Goal: Task Accomplishment & Management: Manage account settings

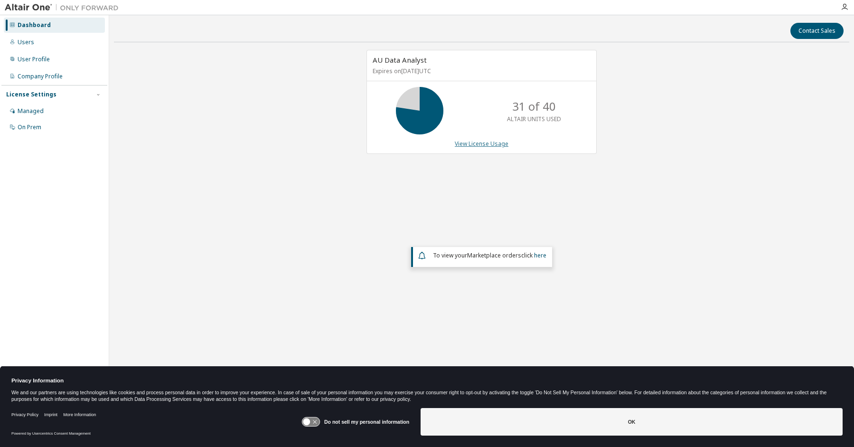
click at [465, 144] on link "View License Usage" at bounding box center [482, 144] width 54 height 8
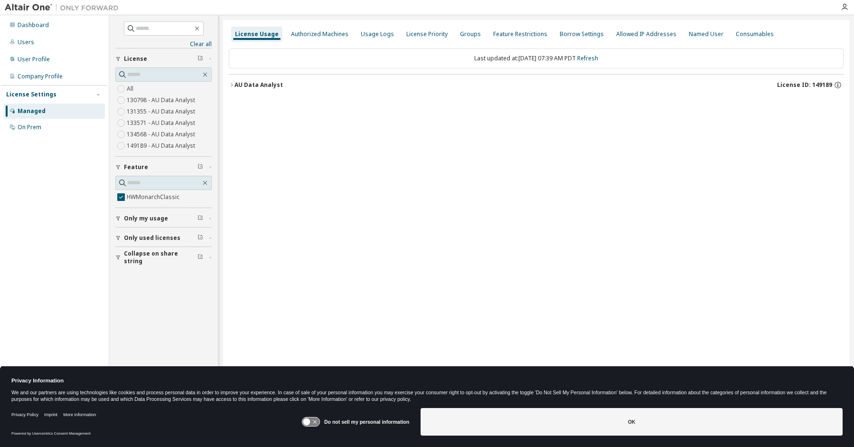
click at [233, 84] on icon "button" at bounding box center [232, 85] width 6 height 6
click at [239, 104] on icon "button" at bounding box center [240, 105] width 6 height 6
click at [232, 84] on icon "button" at bounding box center [232, 85] width 6 height 6
click at [241, 103] on icon "button" at bounding box center [240, 105] width 6 height 6
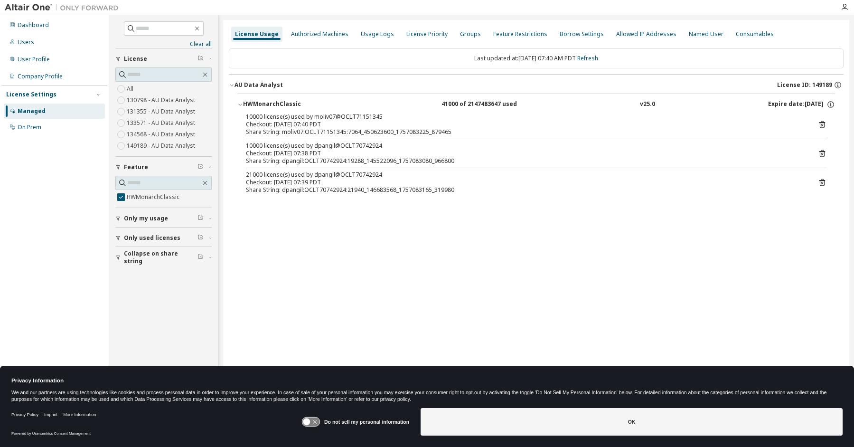
click at [821, 122] on icon at bounding box center [822, 124] width 6 height 7
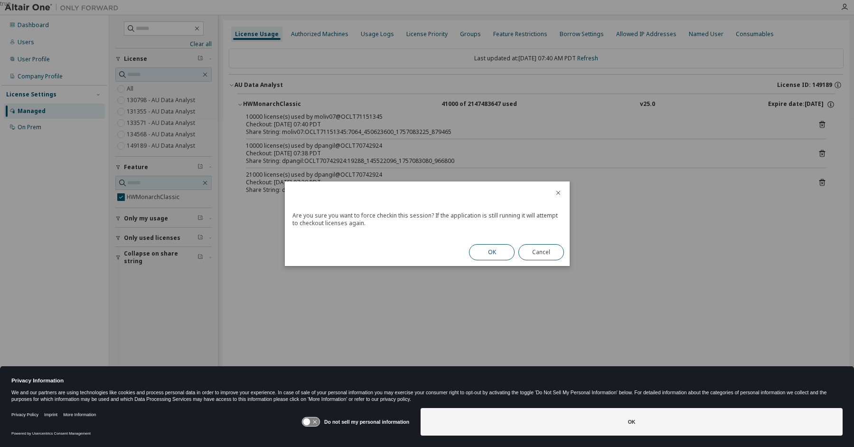
click at [484, 252] on button "OK" at bounding box center [492, 252] width 46 height 16
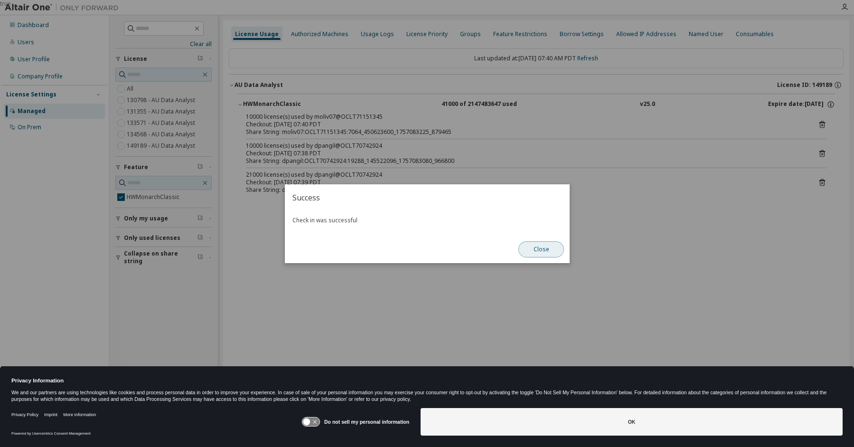
click at [537, 249] on button "Close" at bounding box center [541, 249] width 46 height 16
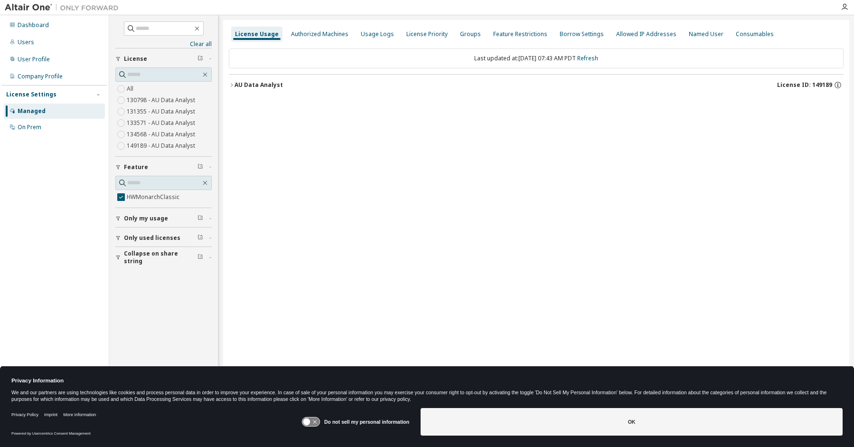
click at [232, 84] on icon "button" at bounding box center [232, 85] width 6 height 6
click at [238, 103] on icon "button" at bounding box center [240, 105] width 6 height 6
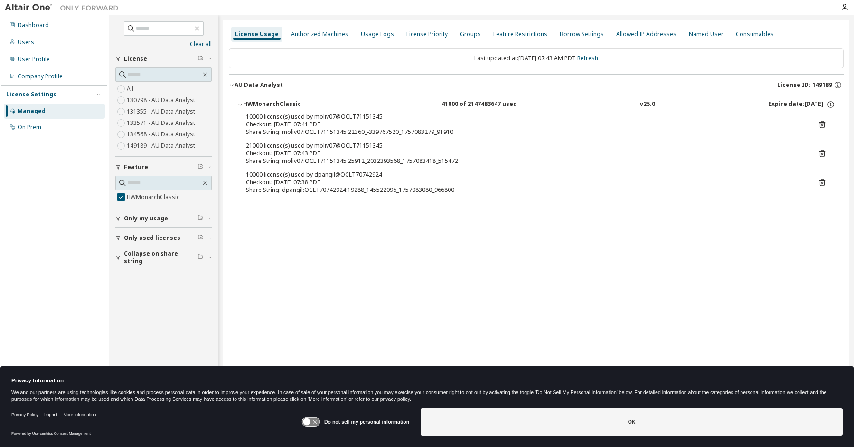
click at [821, 124] on icon at bounding box center [822, 124] width 9 height 9
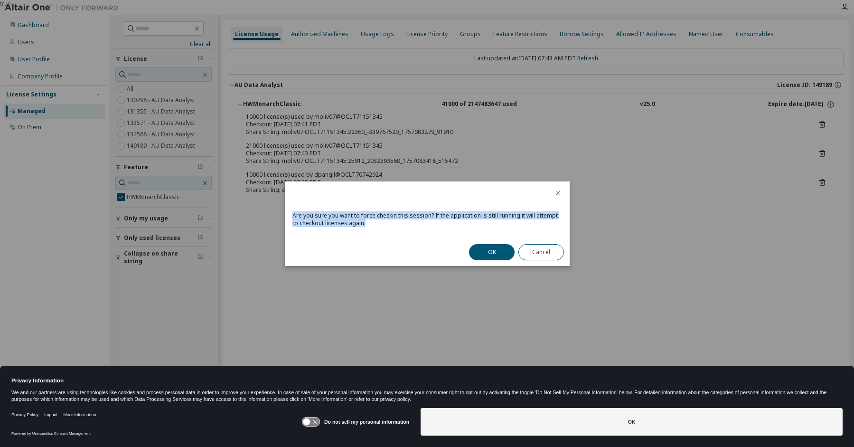
drag, startPoint x: 382, startPoint y: 190, endPoint x: 369, endPoint y: 234, distance: 45.8
click at [369, 234] on div "Are you sure you want to force checkin this session? If the application is stil…" at bounding box center [427, 223] width 285 height 84
drag, startPoint x: 369, startPoint y: 234, endPoint x: 381, endPoint y: 283, distance: 49.8
click at [381, 283] on div "true" at bounding box center [427, 223] width 854 height 447
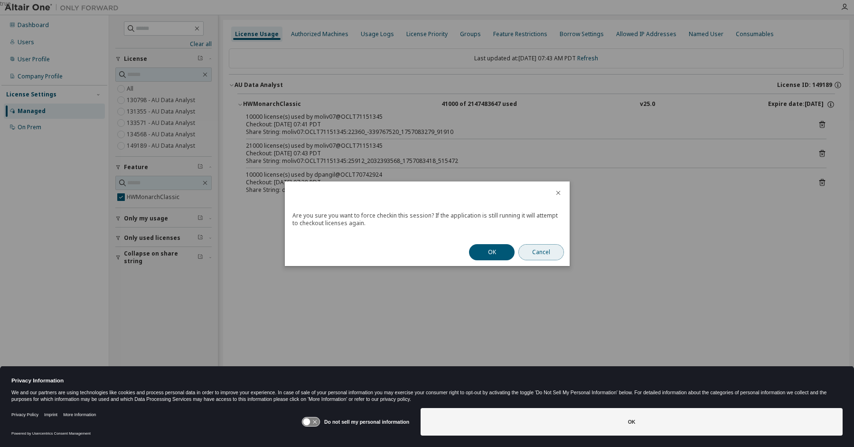
click at [541, 251] on button "Cancel" at bounding box center [541, 252] width 46 height 16
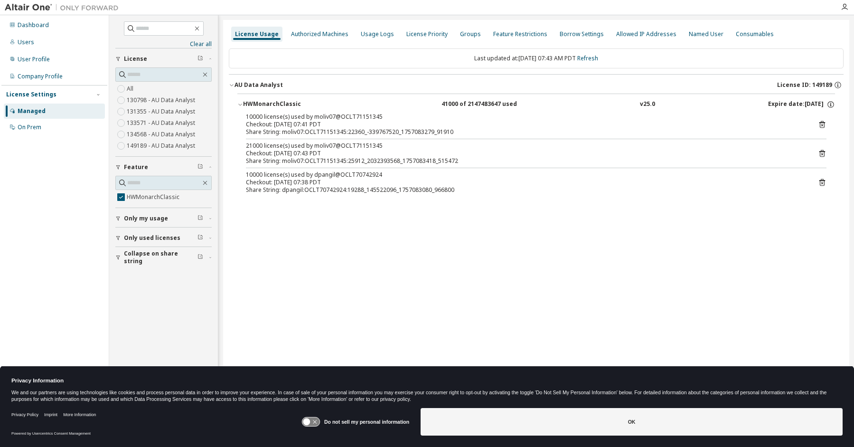
click at [512, 297] on div "License Usage Authorized Machines Usage Logs License Priority Groups Feature Re…" at bounding box center [536, 217] width 626 height 394
click at [307, 187] on div "Share String: dpangil:OCLT70742924:19288_145522096_1757083080_966800" at bounding box center [525, 190] width 558 height 8
click at [820, 182] on icon at bounding box center [822, 182] width 6 height 7
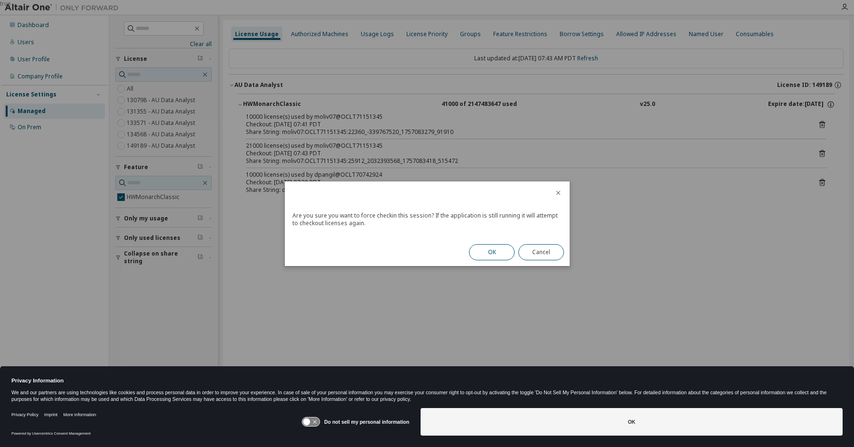
click at [491, 251] on button "OK" at bounding box center [492, 252] width 46 height 16
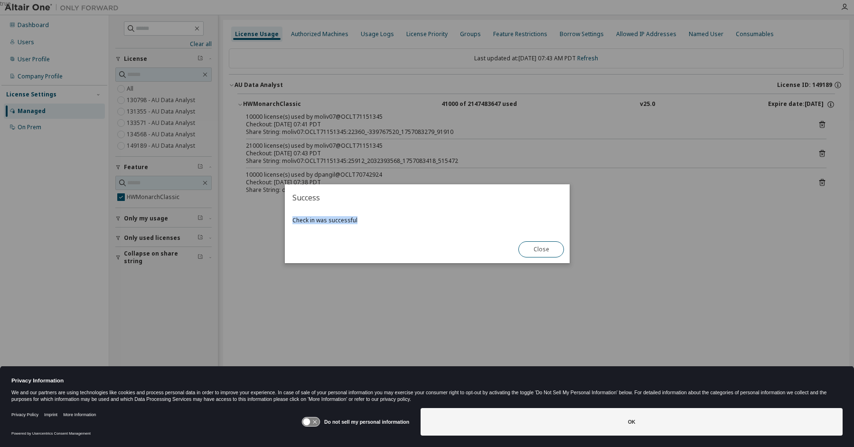
drag, startPoint x: 428, startPoint y: 195, endPoint x: 416, endPoint y: 218, distance: 26.3
click at [416, 218] on div "Success Check in was successful Close" at bounding box center [427, 223] width 285 height 79
drag, startPoint x: 416, startPoint y: 218, endPoint x: 405, endPoint y: 290, distance: 72.0
click at [405, 290] on div "true" at bounding box center [427, 223] width 854 height 447
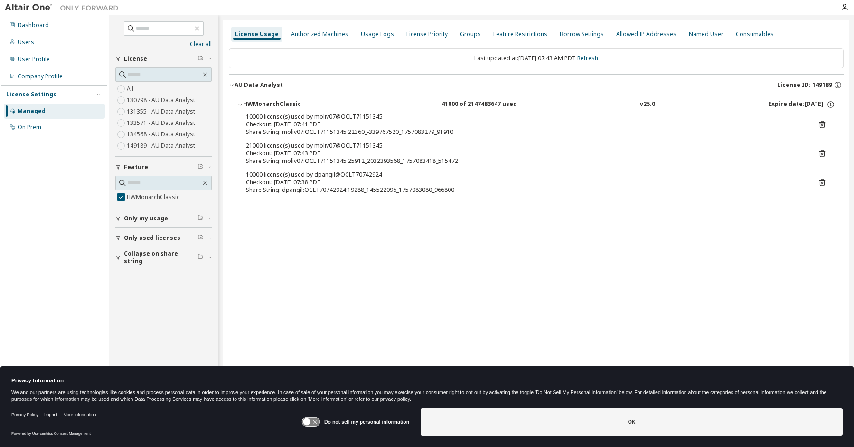
click at [363, 250] on div "License Usage Authorized Machines Usage Logs License Priority Groups Feature Re…" at bounding box center [536, 217] width 626 height 394
click at [296, 223] on div "License Usage Authorized Machines Usage Logs License Priority Groups Feature Re…" at bounding box center [536, 217] width 626 height 394
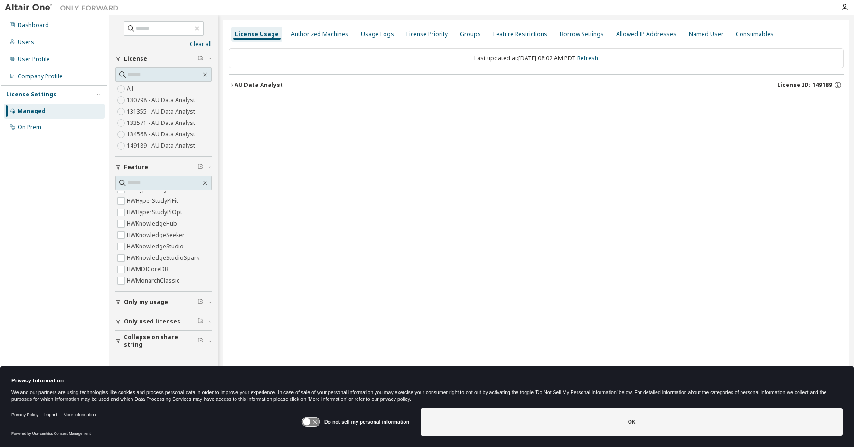
scroll to position [237, 0]
click at [139, 232] on label "HWMonarchClassic" at bounding box center [154, 232] width 55 height 11
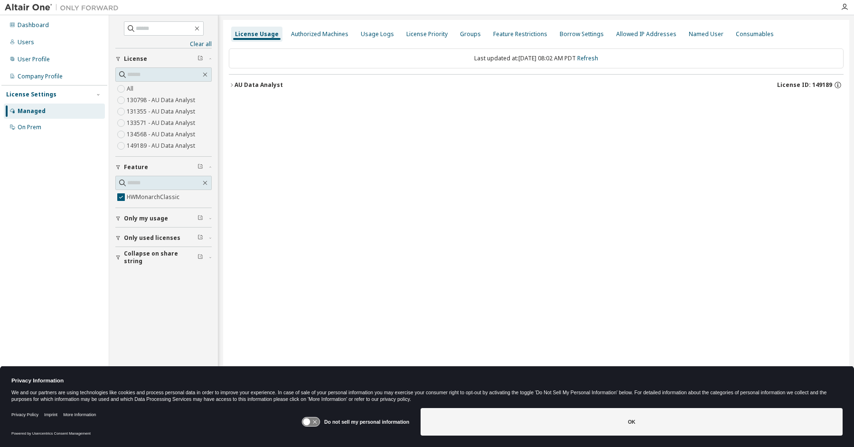
click at [230, 84] on icon "button" at bounding box center [232, 85] width 6 height 6
click at [240, 103] on icon "button" at bounding box center [240, 105] width 6 height 6
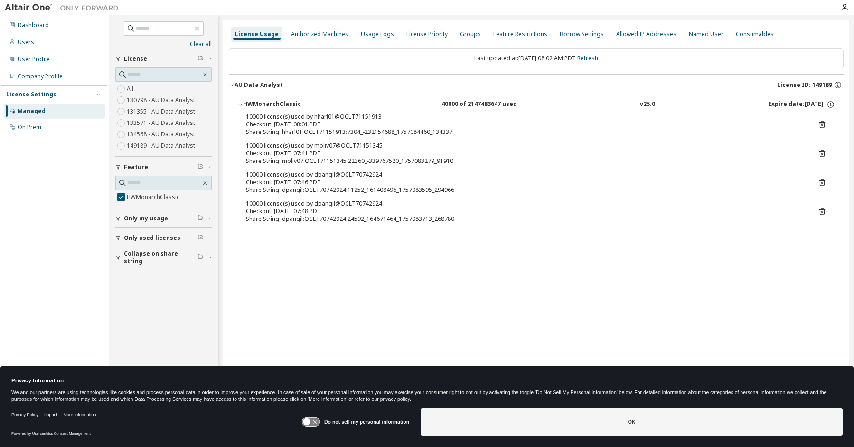
drag, startPoint x: 338, startPoint y: 250, endPoint x: 353, endPoint y: 257, distance: 16.1
click at [338, 251] on div "License Usage Authorized Machines Usage Logs License Priority Groups Feature Re…" at bounding box center [536, 217] width 626 height 394
drag, startPoint x: 293, startPoint y: 121, endPoint x: 560, endPoint y: 263, distance: 302.4
click at [560, 263] on div "License Usage Authorized Machines Usage Logs License Priority Groups Feature Re…" at bounding box center [536, 217] width 626 height 394
click at [729, 247] on div "License Usage Authorized Machines Usage Logs License Priority Groups Feature Re…" at bounding box center [536, 217] width 626 height 394
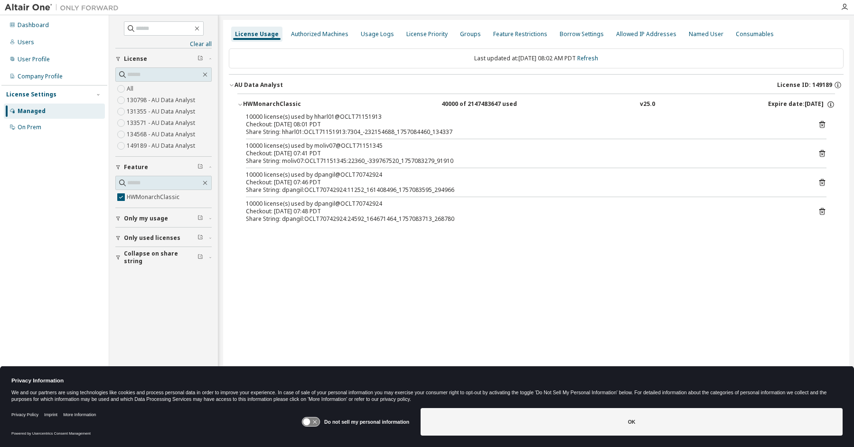
click at [280, 215] on div "Share String: dpangil:OCLT70742924:24592_164671464_1757083713_268780" at bounding box center [525, 219] width 558 height 8
drag, startPoint x: 271, startPoint y: 119, endPoint x: 548, endPoint y: 231, distance: 298.7
click at [541, 239] on div "License Usage Authorized Machines Usage Logs License Priority Groups Feature Re…" at bounding box center [536, 217] width 626 height 394
click at [428, 33] on div "License Priority" at bounding box center [426, 34] width 41 height 8
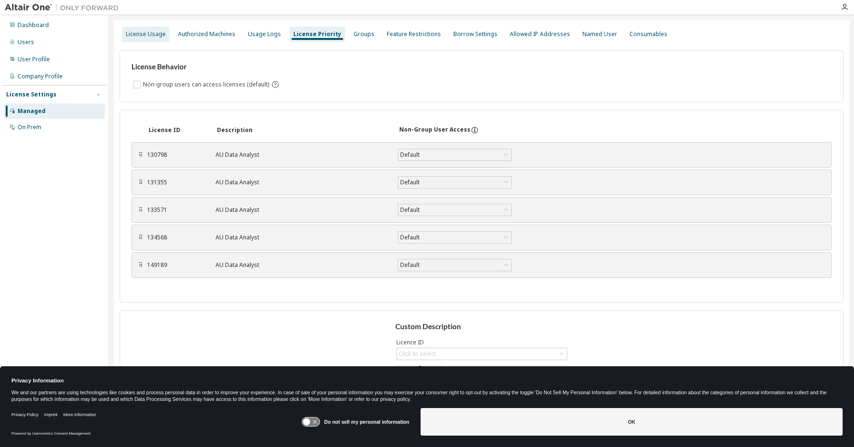
click at [152, 35] on div "License Usage" at bounding box center [146, 34] width 40 height 8
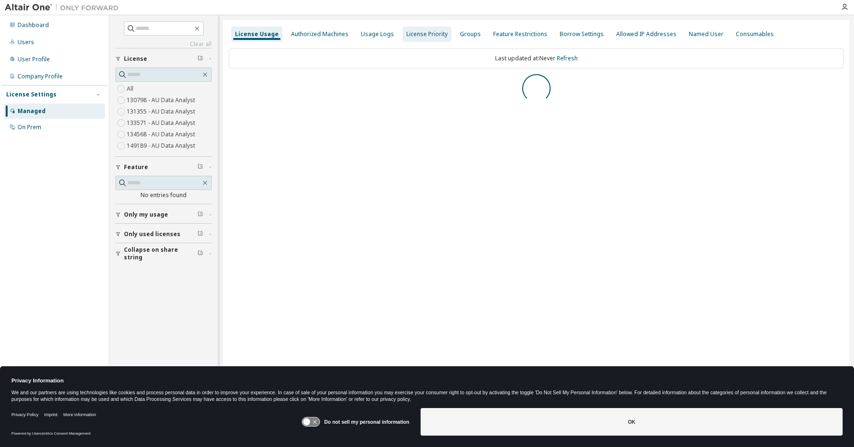
click at [420, 33] on div "License Priority" at bounding box center [426, 34] width 41 height 8
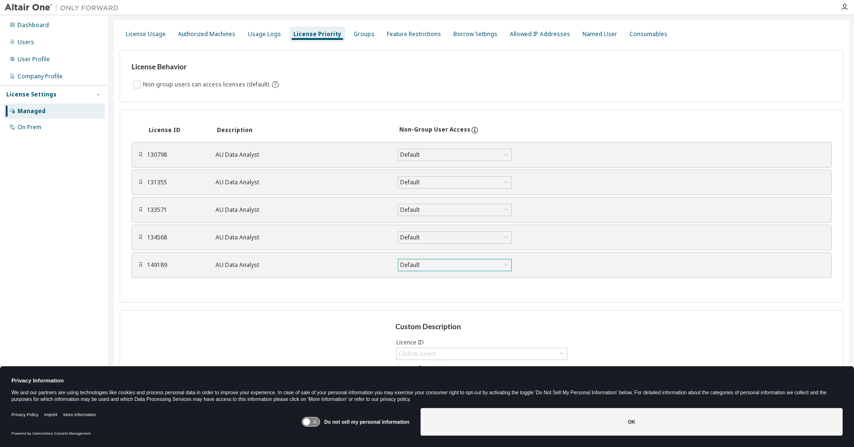
click at [505, 265] on icon at bounding box center [505, 264] width 9 height 9
click at [595, 262] on div "⠿ 149189 AU Data Analyst Default Default True False Save" at bounding box center [481, 265] width 700 height 26
click at [557, 353] on icon at bounding box center [561, 353] width 9 height 9
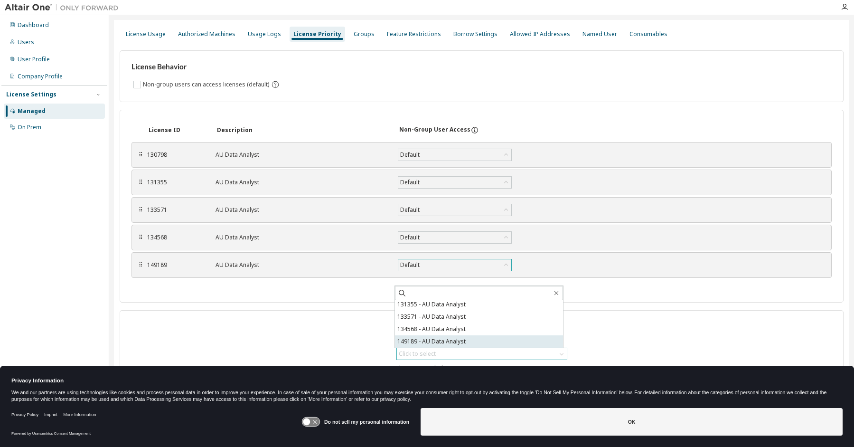
click at [449, 340] on li "149189 - AU Data Analyst" at bounding box center [479, 341] width 168 height 12
type input "**********"
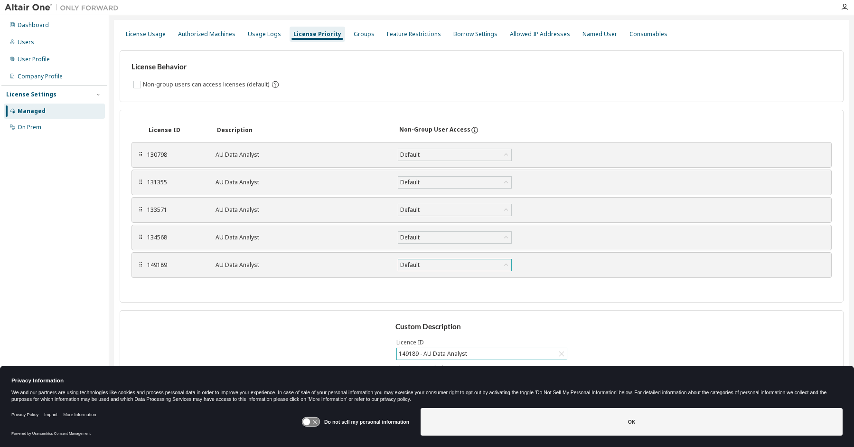
scroll to position [14, 0]
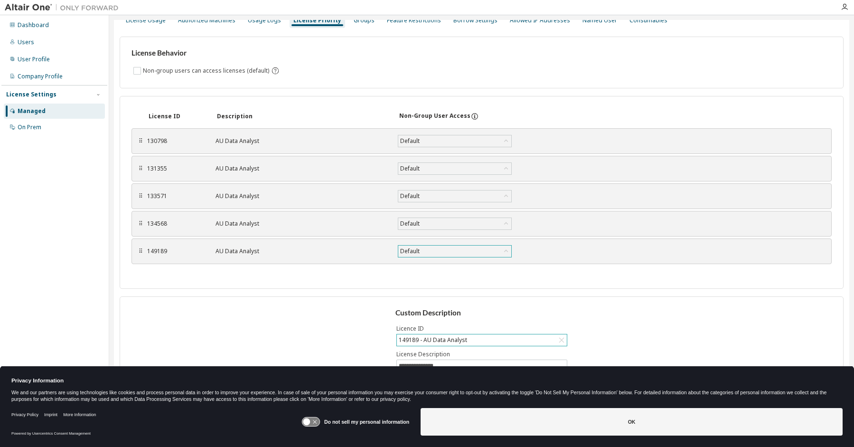
click at [737, 310] on div "**********" at bounding box center [482, 352] width 724 height 112
click at [210, 318] on div "**********" at bounding box center [482, 352] width 724 height 112
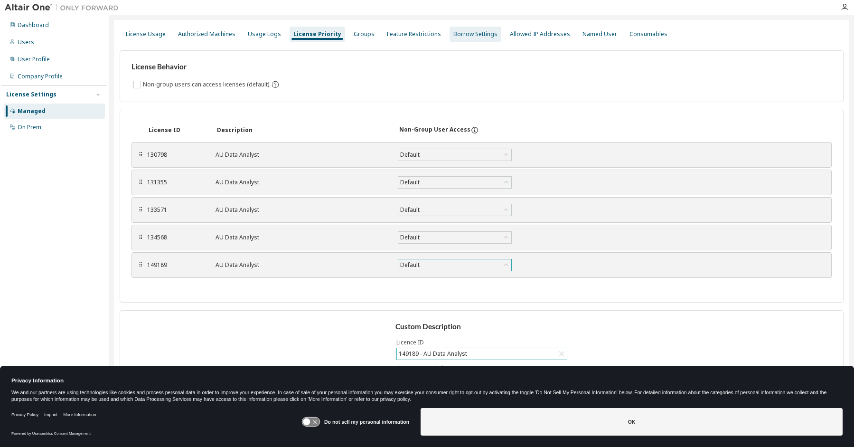
click at [465, 34] on div "Borrow Settings" at bounding box center [475, 34] width 44 height 8
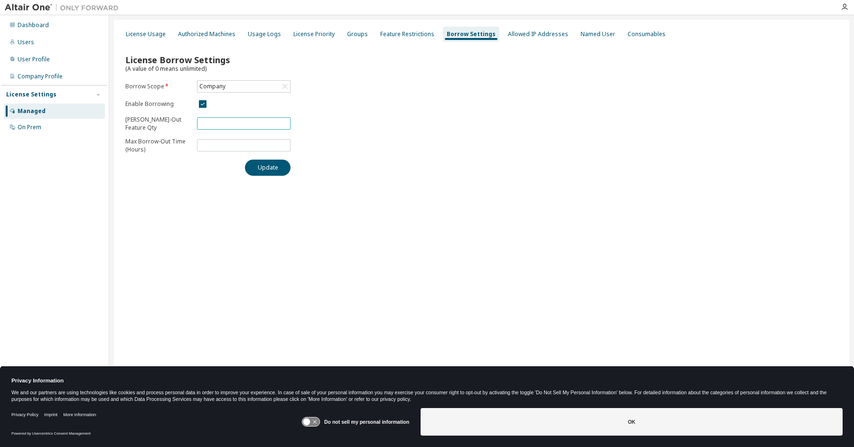
type input "**"
click at [283, 122] on input "**" at bounding box center [243, 124] width 89 height 8
click at [318, 32] on div "License Priority" at bounding box center [313, 34] width 41 height 8
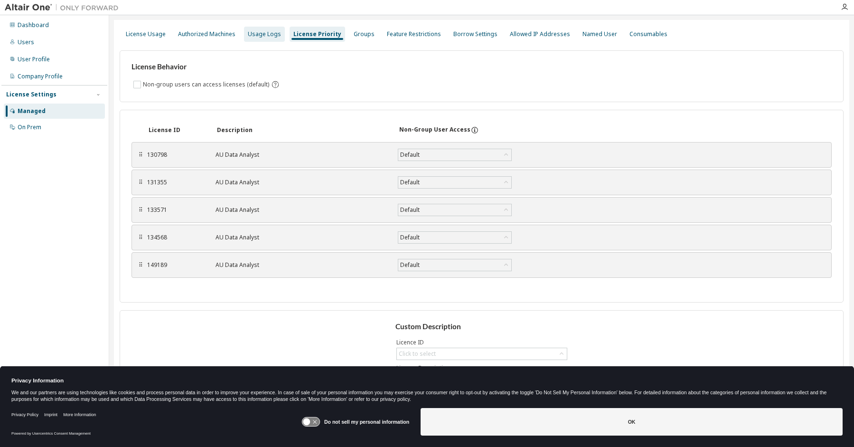
click at [262, 34] on div "Usage Logs" at bounding box center [264, 34] width 33 height 8
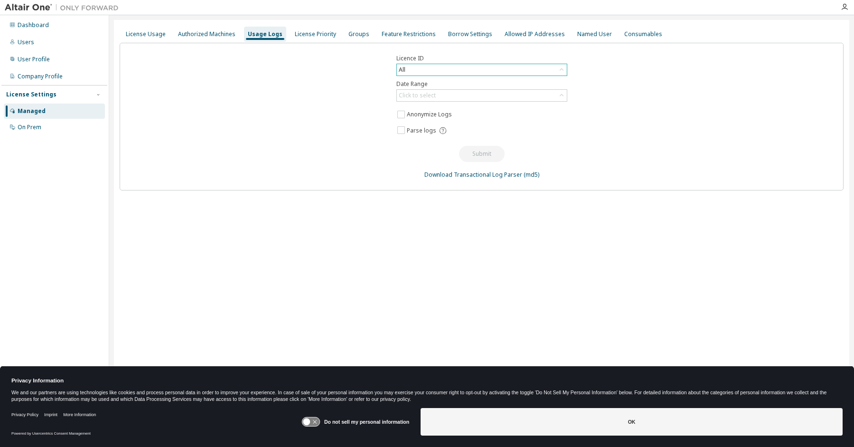
click at [561, 70] on icon at bounding box center [561, 69] width 9 height 9
click at [300, 110] on div "Licence ID All All 94850 - Lilian chavez- 10 units monarch exp dec 2024 (Expire…" at bounding box center [482, 117] width 724 height 148
click at [214, 36] on div "Authorized Machines" at bounding box center [206, 34] width 57 height 8
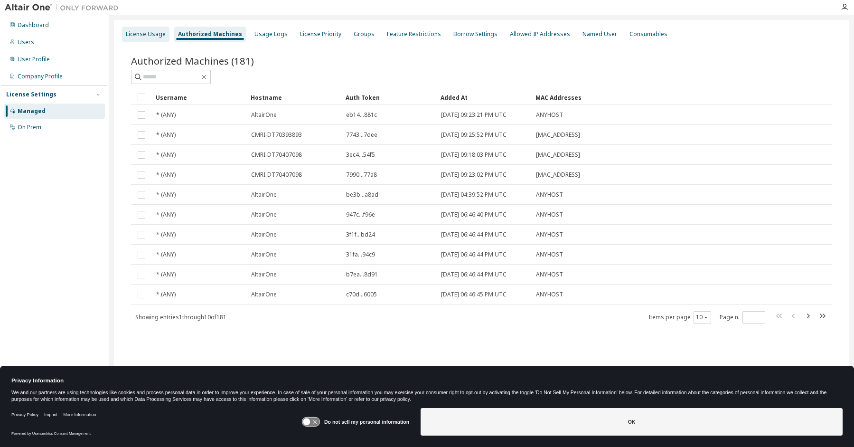
click at [145, 32] on div "License Usage" at bounding box center [146, 34] width 40 height 8
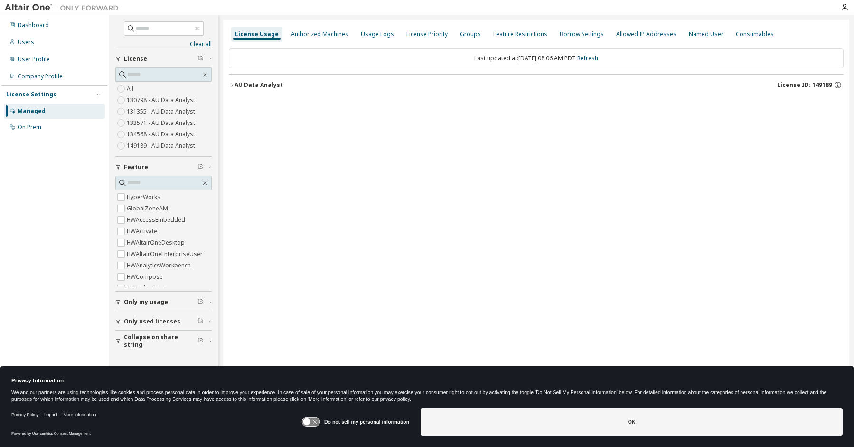
click at [230, 82] on icon "button" at bounding box center [232, 85] width 6 height 6
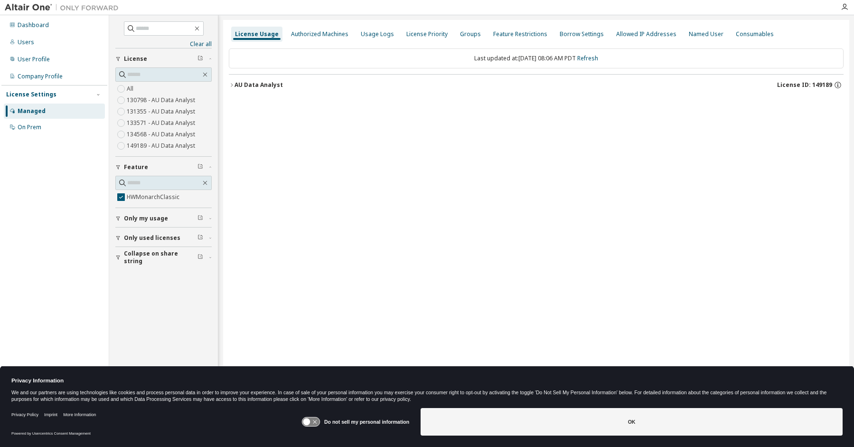
click at [231, 83] on icon "button" at bounding box center [232, 85] width 6 height 6
click at [242, 102] on icon "button" at bounding box center [240, 105] width 6 height 6
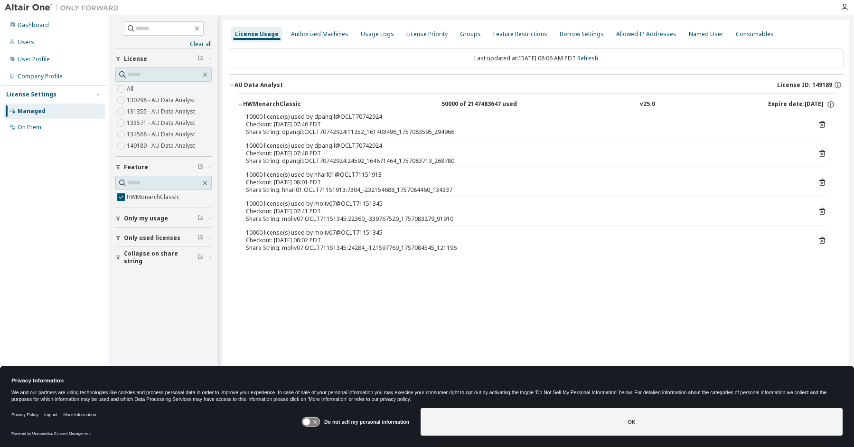
click at [820, 180] on icon at bounding box center [822, 182] width 6 height 7
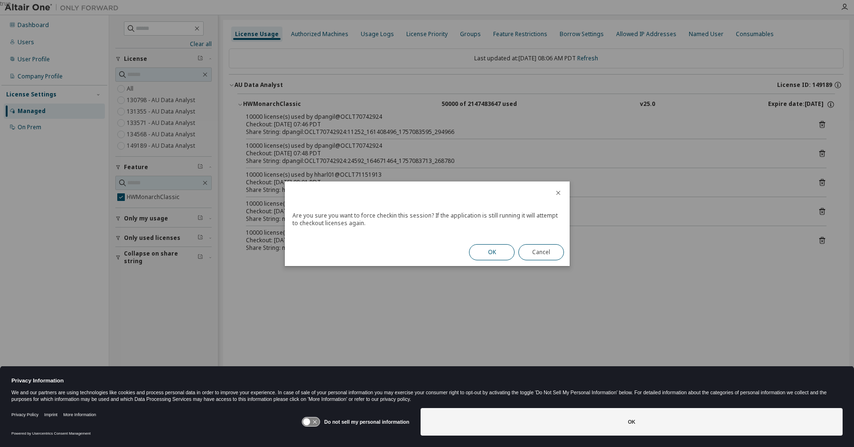
click at [487, 250] on button "OK" at bounding box center [492, 252] width 46 height 16
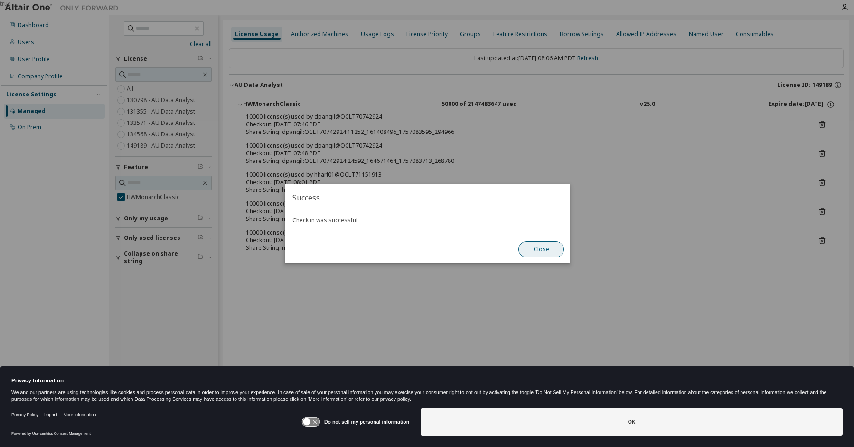
click at [538, 247] on button "Close" at bounding box center [541, 249] width 46 height 16
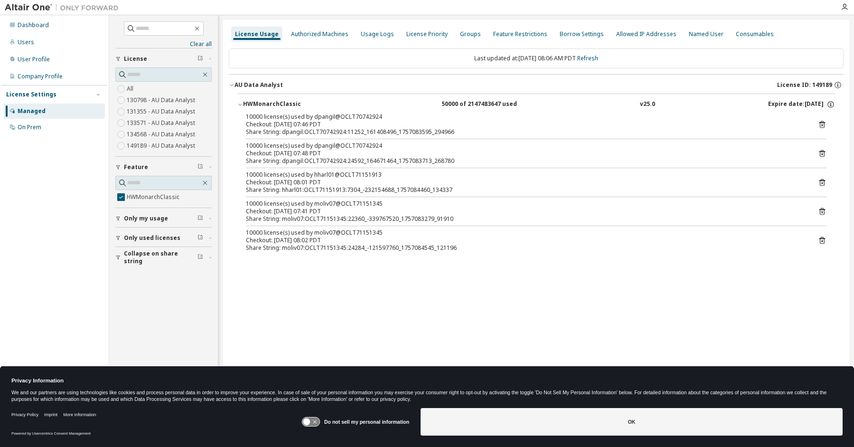
click at [822, 239] on icon at bounding box center [822, 240] width 9 height 9
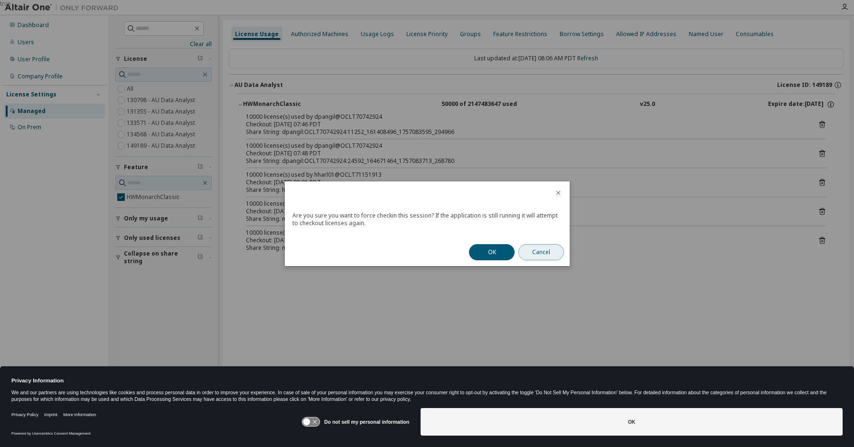
click at [542, 252] on button "Cancel" at bounding box center [541, 252] width 46 height 16
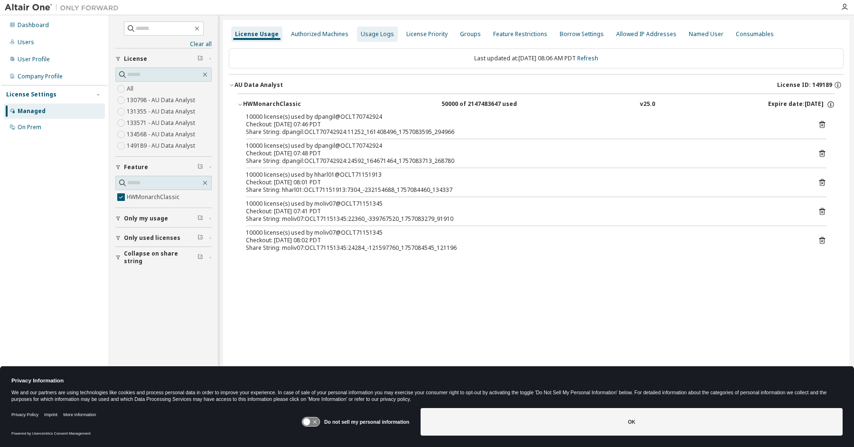
click at [371, 33] on div "Usage Logs" at bounding box center [377, 34] width 33 height 8
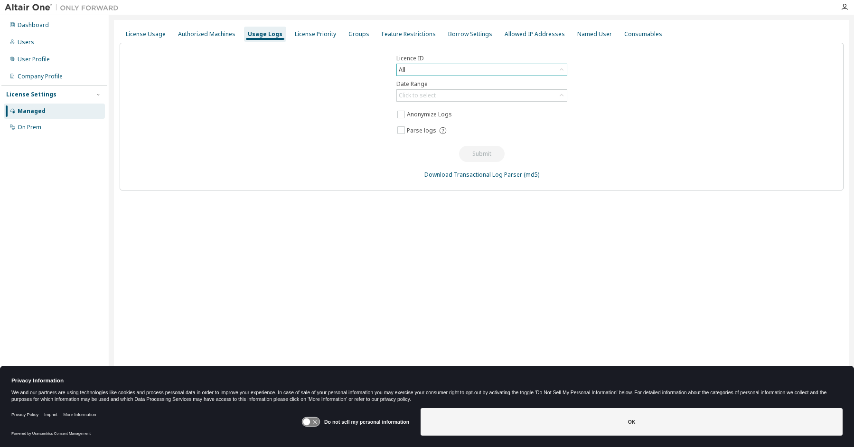
click at [561, 68] on icon at bounding box center [561, 69] width 9 height 9
click at [404, 83] on icon at bounding box center [404, 82] width 9 height 9
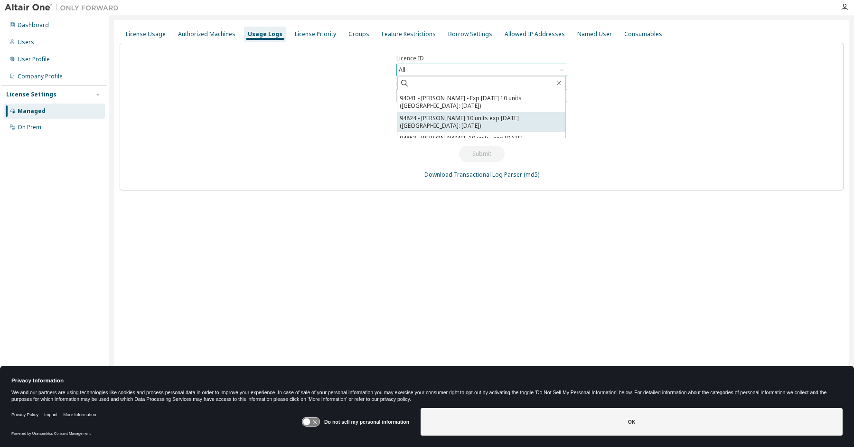
scroll to position [642, 0]
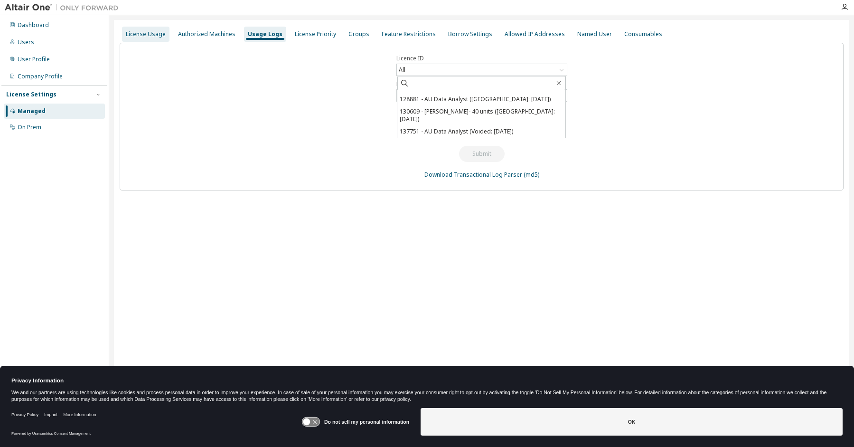
click at [150, 34] on div "License Usage" at bounding box center [146, 34] width 40 height 8
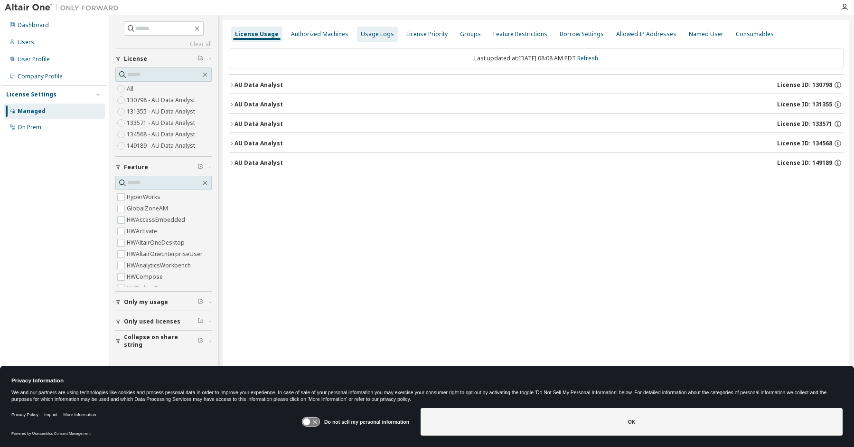
click at [371, 34] on div "Usage Logs" at bounding box center [377, 34] width 33 height 8
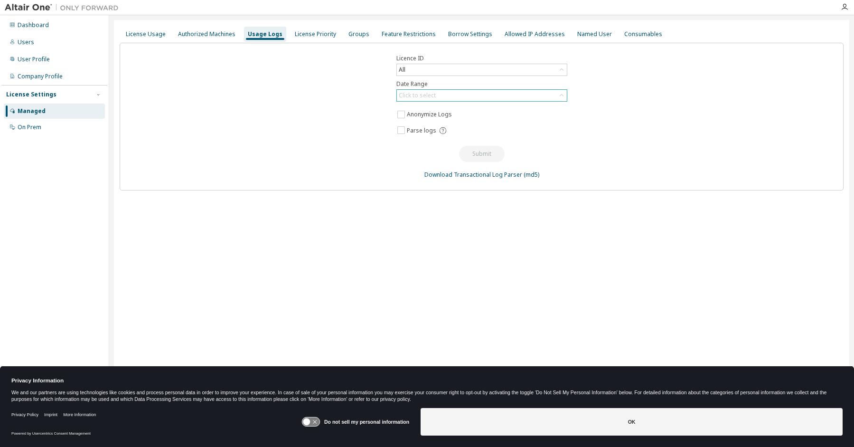
click at [509, 94] on div "Click to select" at bounding box center [482, 95] width 170 height 11
click at [441, 81] on label "Date Range" at bounding box center [481, 84] width 171 height 8
click at [637, 110] on div "Licence ID All Date Range Click to select Anonymize Logs Parse logs Submit Down…" at bounding box center [482, 117] width 724 height 148
click at [518, 67] on div "All" at bounding box center [482, 69] width 170 height 11
click at [421, 69] on div "All" at bounding box center [482, 69] width 170 height 11
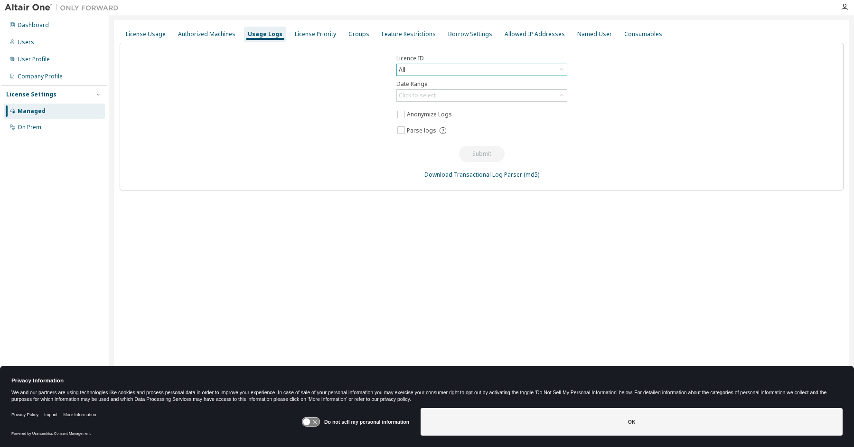
click at [422, 69] on div "All" at bounding box center [482, 69] width 170 height 11
click at [318, 123] on div "Licence ID All All 94850 - Lilian chavez- 10 units monarch exp dec 2024 (Expire…" at bounding box center [482, 117] width 724 height 148
click at [304, 32] on div "License Priority" at bounding box center [315, 34] width 41 height 8
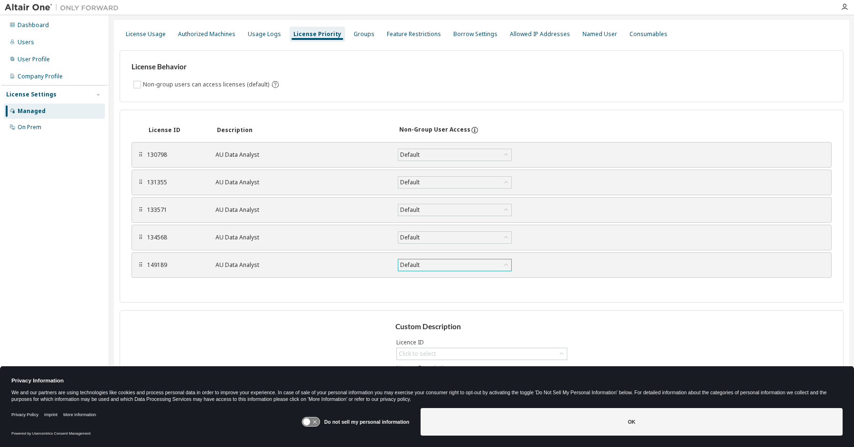
click at [504, 265] on icon at bounding box center [505, 264] width 9 height 9
click at [248, 287] on div "License ID Description Non-Group User Access ⠿ 130798 AU Data Analyst Default S…" at bounding box center [482, 206] width 724 height 193
click at [190, 33] on div "Authorized Machines" at bounding box center [206, 34] width 57 height 8
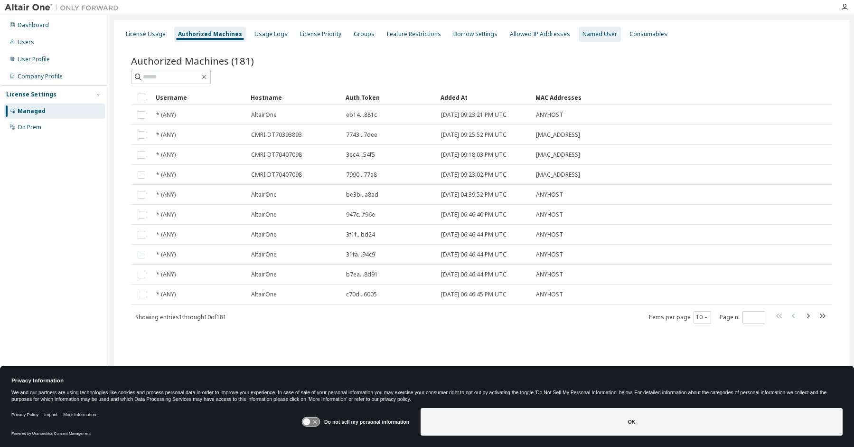
click at [584, 32] on div "Named User" at bounding box center [599, 34] width 35 height 8
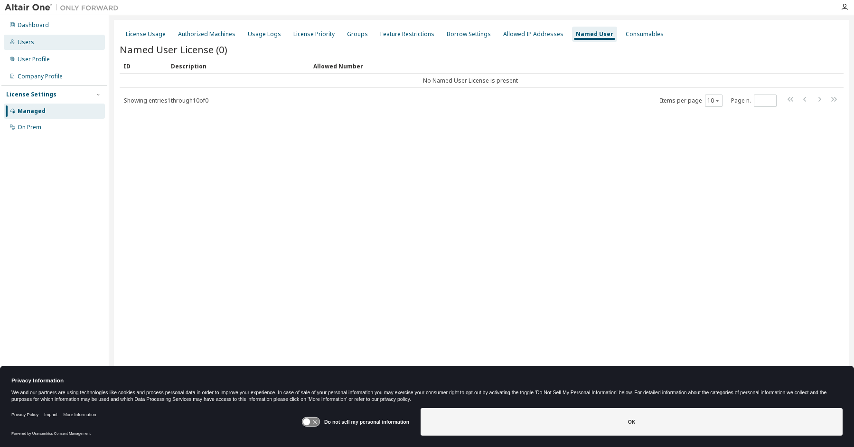
click at [27, 37] on div "Users" at bounding box center [54, 42] width 101 height 15
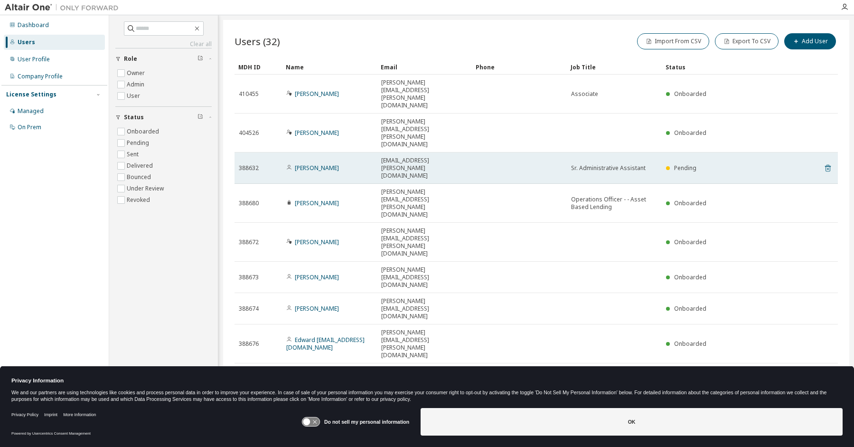
click at [826, 162] on icon at bounding box center [828, 167] width 9 height 11
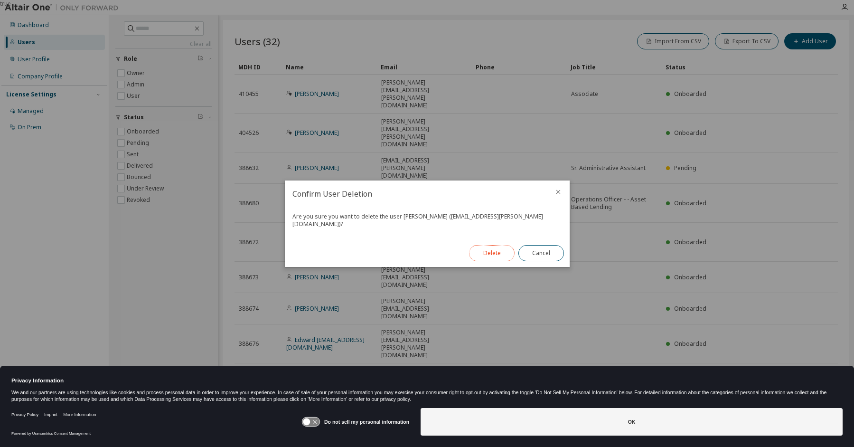
click at [486, 248] on button "Delete" at bounding box center [492, 253] width 46 height 16
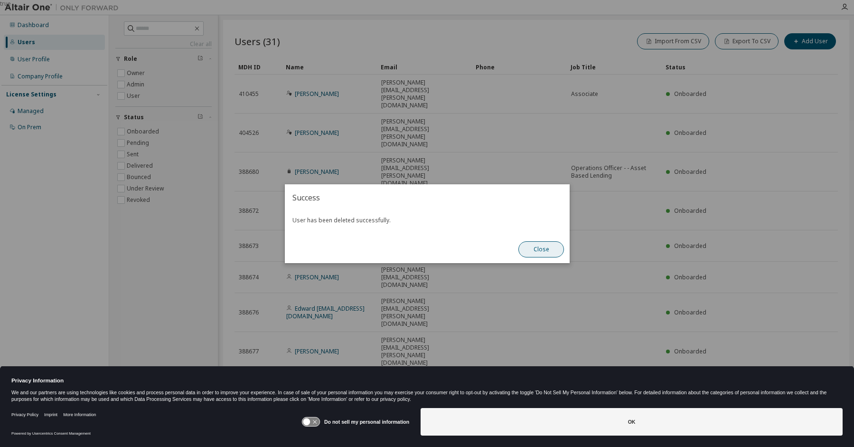
click at [536, 249] on button "Close" at bounding box center [541, 249] width 46 height 16
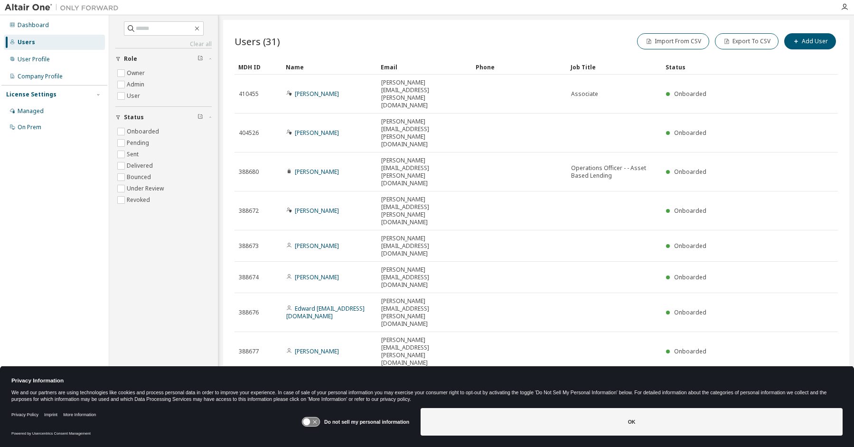
click at [427, 299] on div "Users (31) Import From CSV Export To CSV Add User Clear Load Save Save As Field…" at bounding box center [536, 217] width 626 height 394
click at [320, 304] on div "Users (31) Import From CSV Export To CSV Add User Clear Load Save Save As Field…" at bounding box center [536, 217] width 626 height 394
click at [36, 111] on div "Managed" at bounding box center [31, 111] width 26 height 8
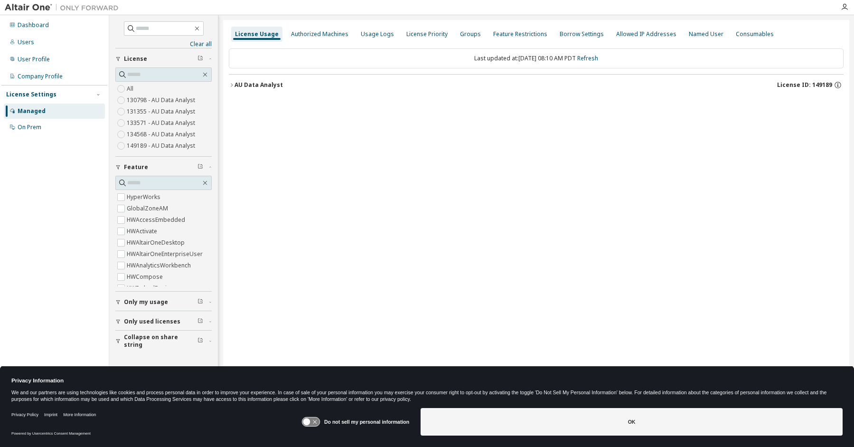
click at [241, 83] on div "AU Data Analyst" at bounding box center [258, 85] width 48 height 8
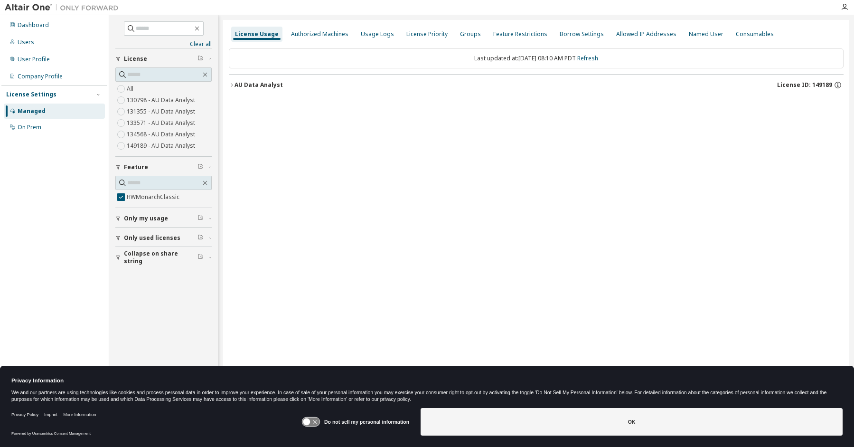
click at [230, 82] on icon "button" at bounding box center [232, 85] width 6 height 6
click at [254, 103] on div "HWMonarchClassic" at bounding box center [285, 104] width 85 height 9
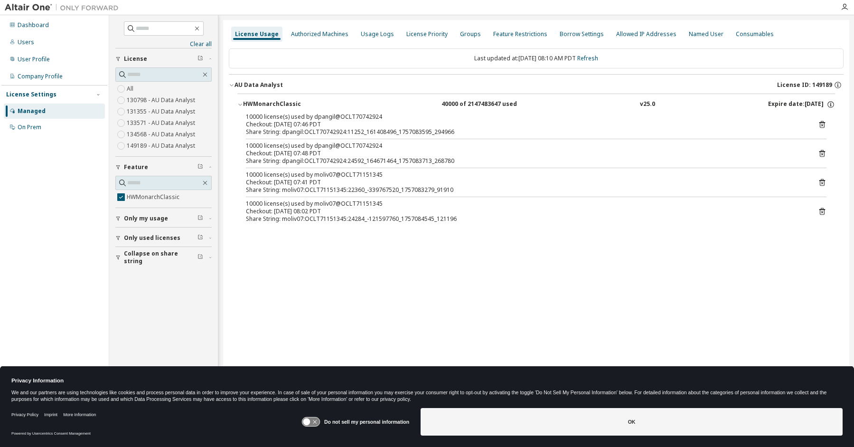
drag, startPoint x: 268, startPoint y: 241, endPoint x: 289, endPoint y: 244, distance: 21.1
click at [273, 242] on div "License Usage Authorized Machines Usage Logs License Priority Groups Feature Re…" at bounding box center [536, 217] width 626 height 394
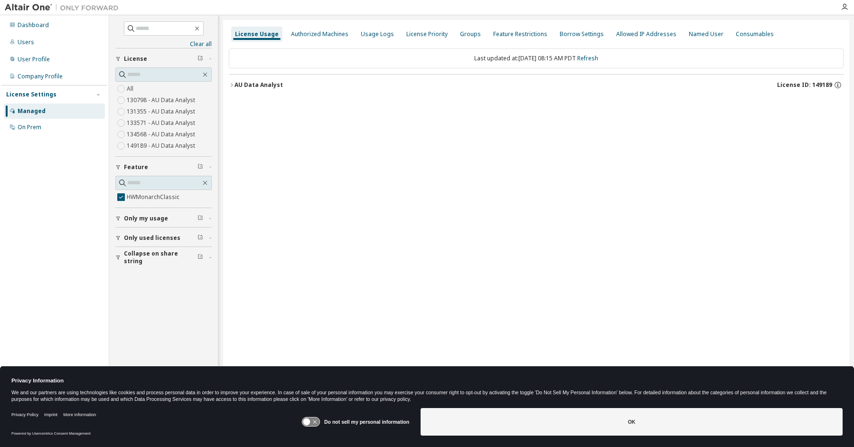
click at [232, 81] on button "AU Data Analyst License ID: 149189" at bounding box center [536, 85] width 615 height 21
click at [240, 103] on icon "button" at bounding box center [240, 105] width 6 height 6
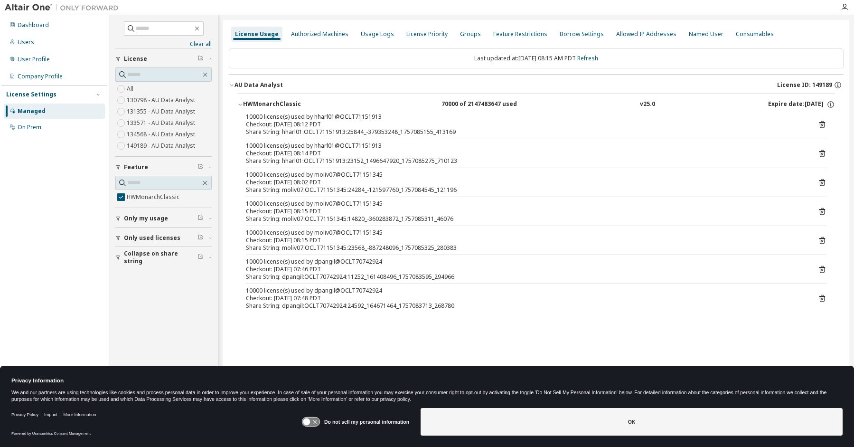
click at [821, 241] on icon at bounding box center [822, 240] width 9 height 9
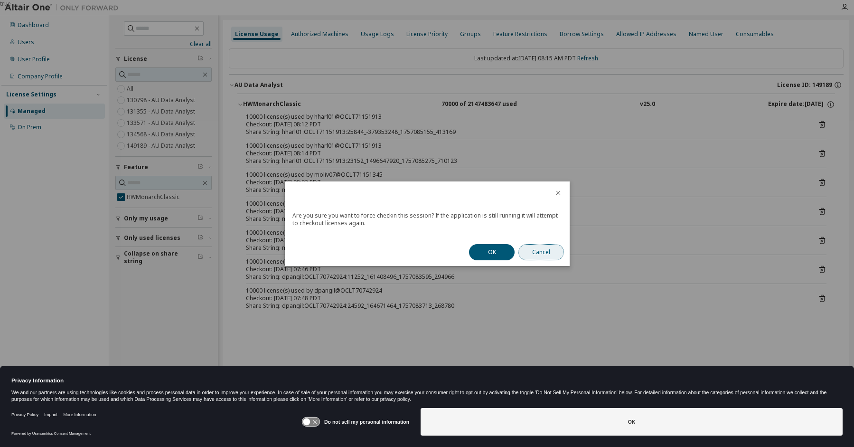
click at [543, 251] on button "Cancel" at bounding box center [541, 252] width 46 height 16
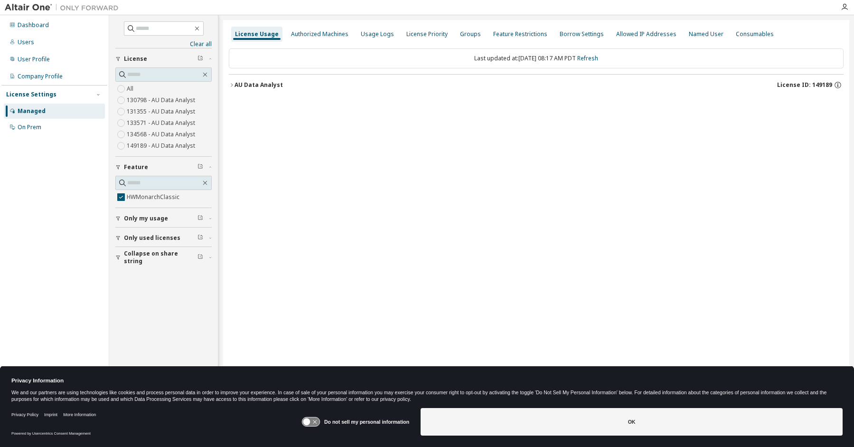
click at [232, 86] on icon "button" at bounding box center [232, 85] width 6 height 6
click at [240, 98] on button "HWMonarchClassic 80000 of 2147483647 used v25.0 Expire date: [DATE]" at bounding box center [536, 104] width 598 height 21
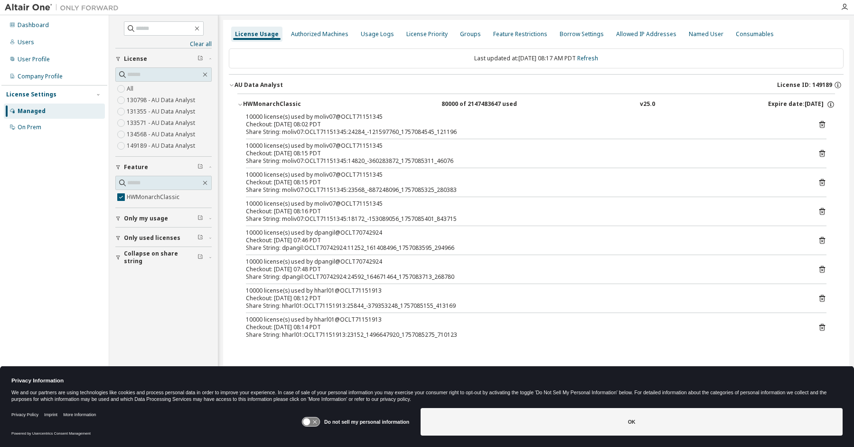
click at [822, 211] on icon at bounding box center [822, 211] width 9 height 9
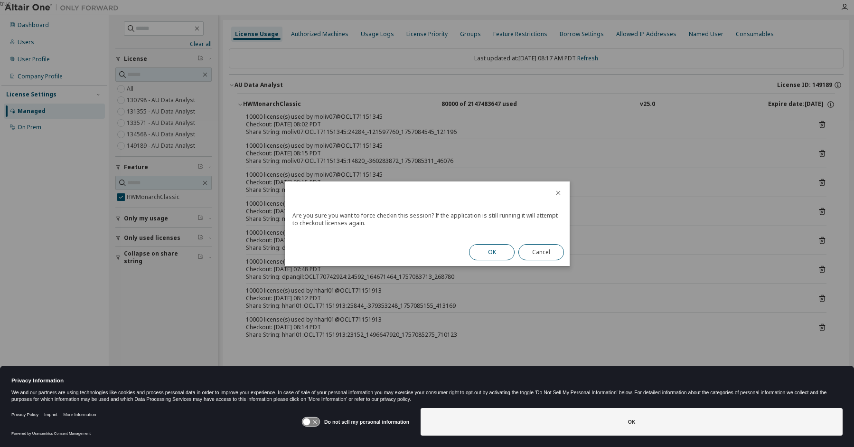
click at [488, 250] on button "OK" at bounding box center [492, 252] width 46 height 16
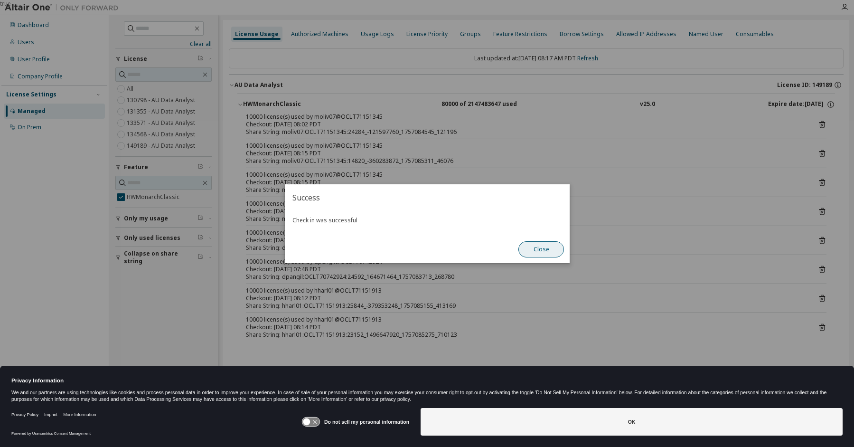
click at [537, 246] on button "Close" at bounding box center [541, 249] width 46 height 16
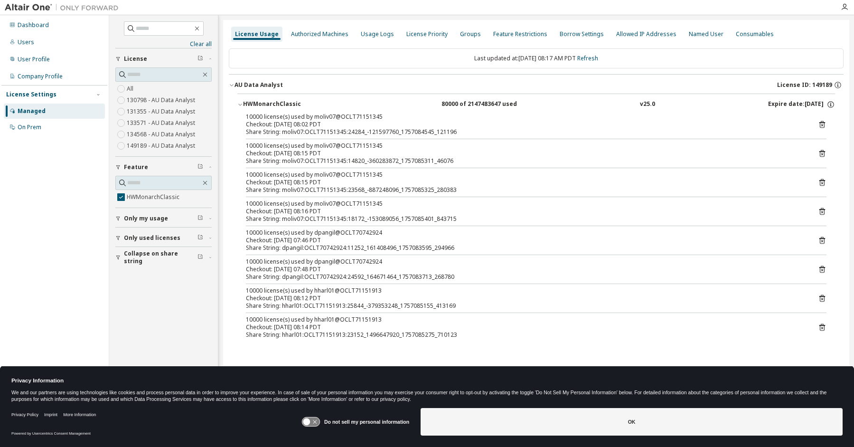
click at [820, 123] on icon at bounding box center [822, 124] width 6 height 7
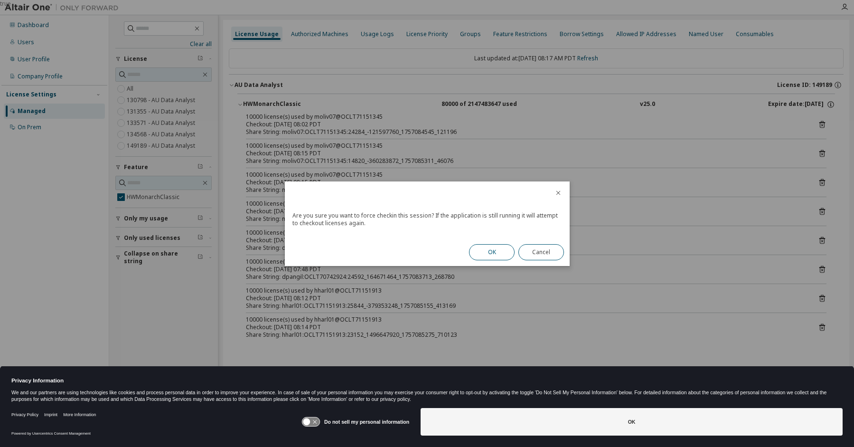
click at [489, 250] on button "OK" at bounding box center [492, 252] width 46 height 16
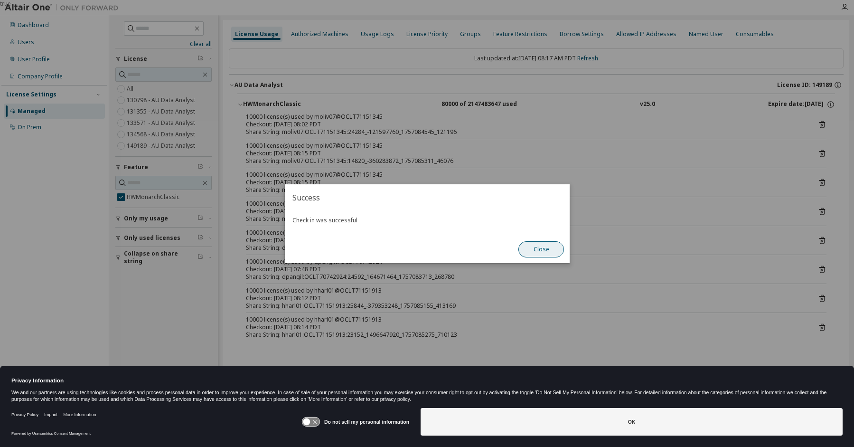
click at [538, 248] on button "Close" at bounding box center [541, 249] width 46 height 16
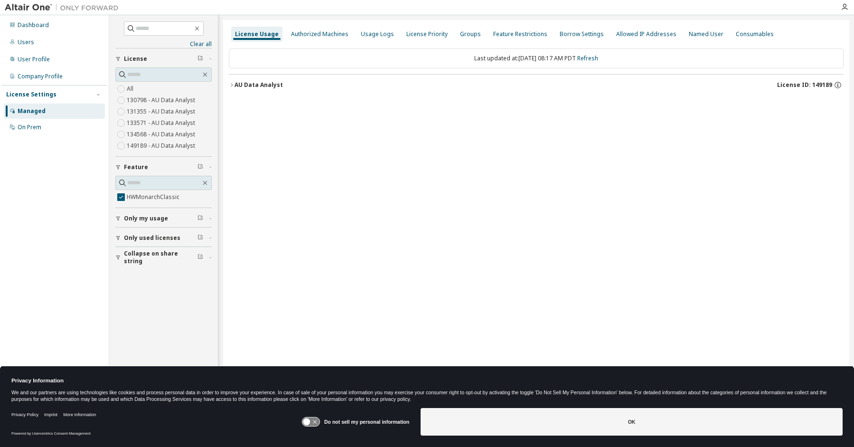
click at [232, 85] on icon "button" at bounding box center [232, 85] width 6 height 6
click at [240, 101] on button "HWMonarchClassic 60000 of 2147483647 used v25.0 Expire date: [DATE]" at bounding box center [536, 104] width 598 height 21
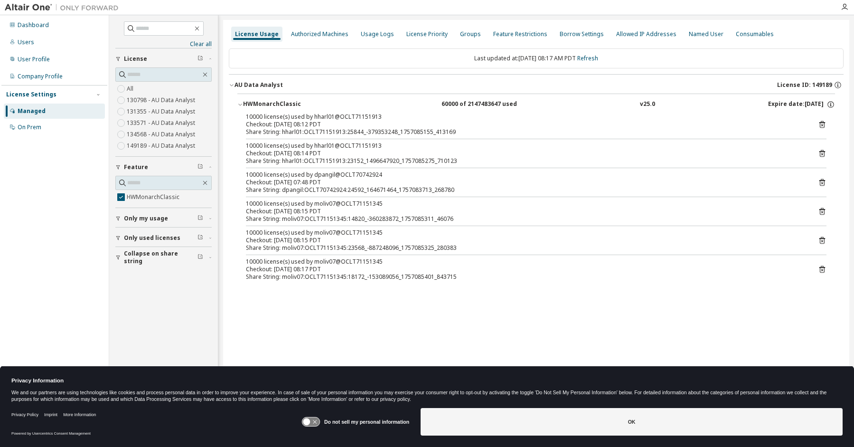
click at [822, 125] on icon at bounding box center [822, 125] width 2 height 2
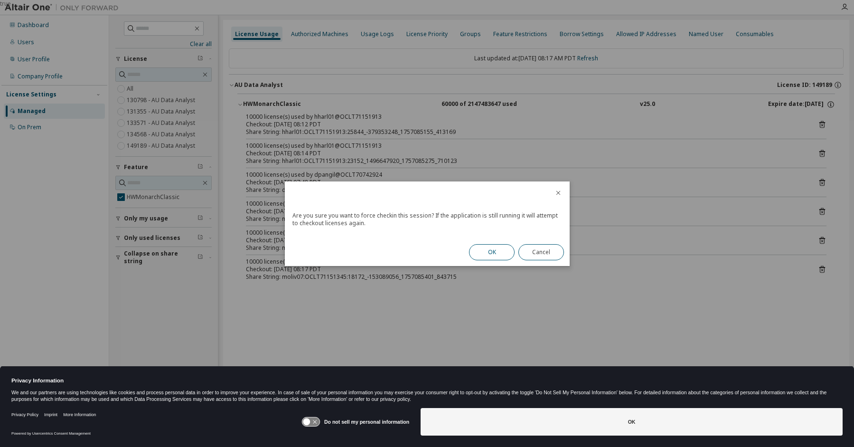
click at [486, 252] on button "OK" at bounding box center [492, 252] width 46 height 16
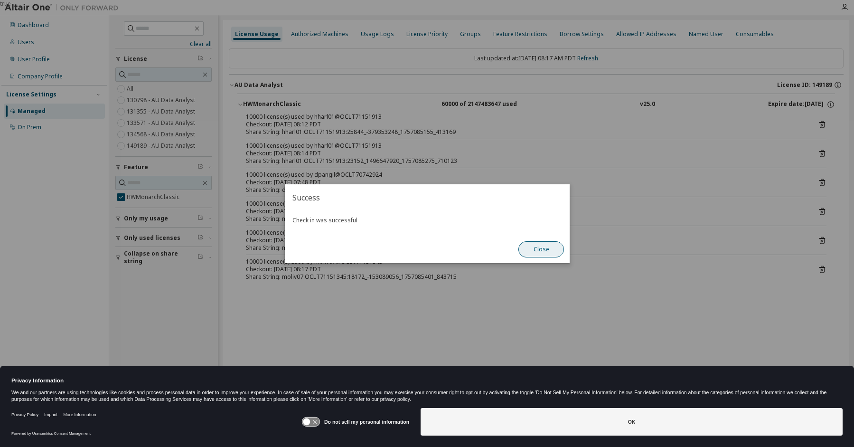
click at [530, 250] on button "Close" at bounding box center [541, 249] width 46 height 16
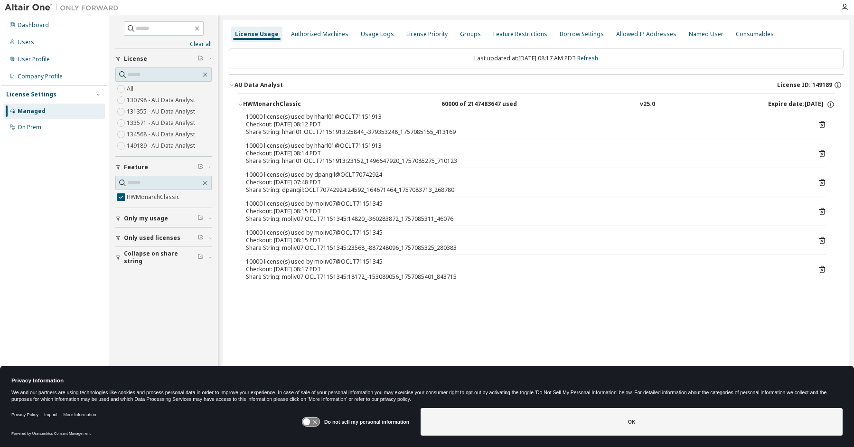
click at [819, 151] on icon at bounding box center [822, 153] width 6 height 7
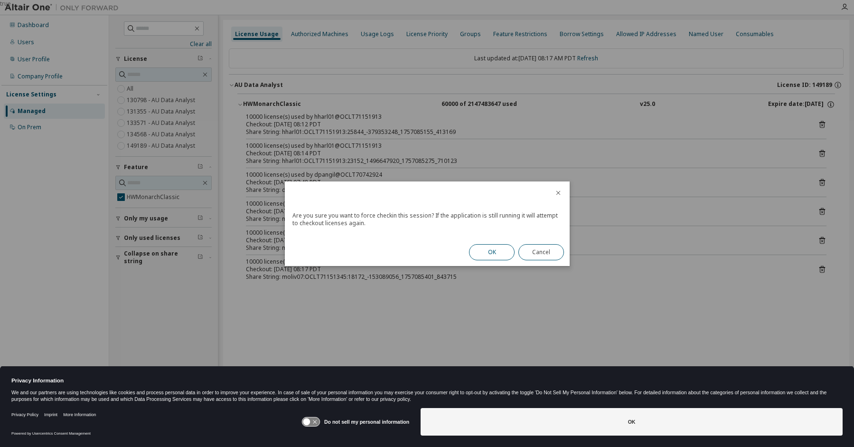
click at [490, 249] on button "OK" at bounding box center [492, 252] width 46 height 16
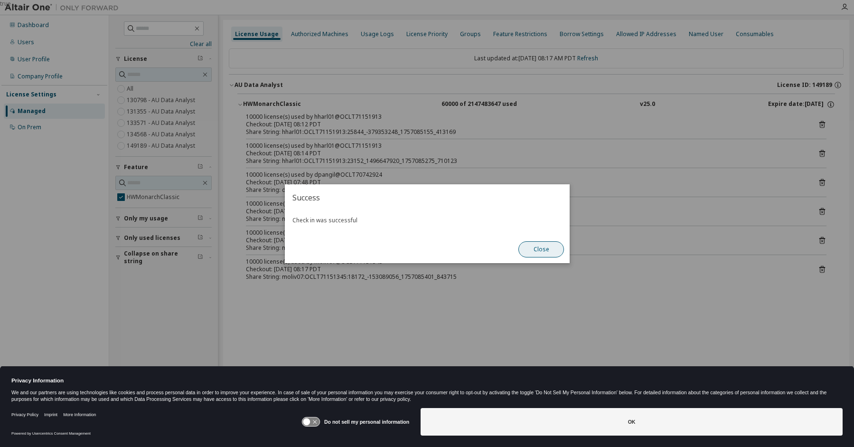
click at [533, 249] on button "Close" at bounding box center [541, 249] width 46 height 16
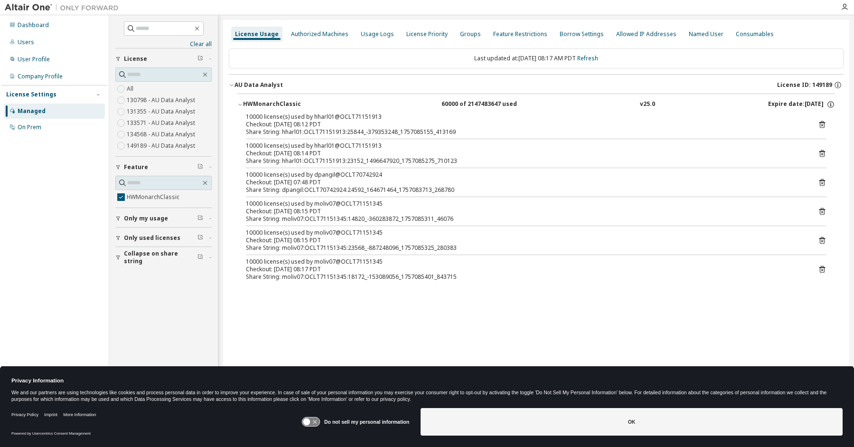
click at [820, 180] on icon at bounding box center [822, 182] width 6 height 7
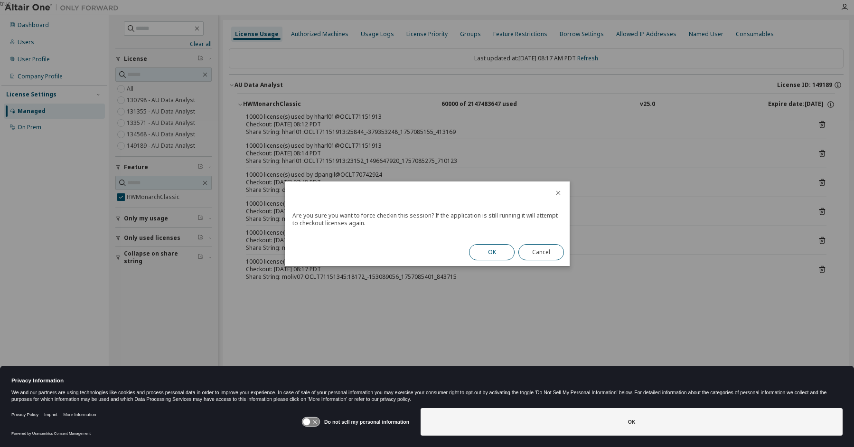
click at [491, 250] on button "OK" at bounding box center [492, 252] width 46 height 16
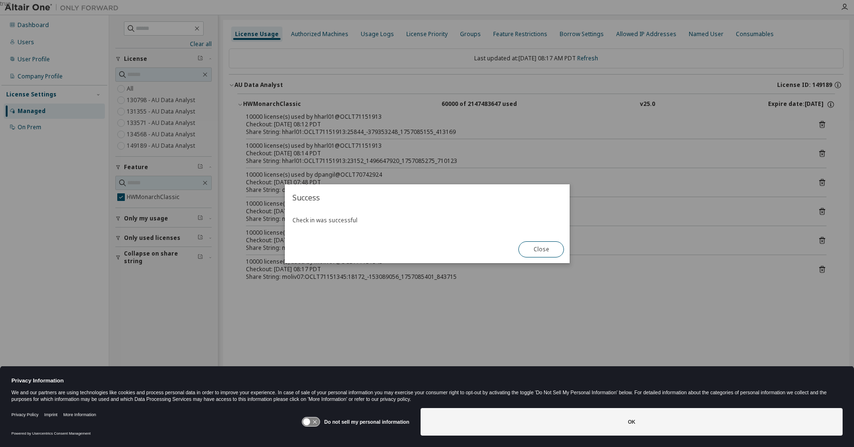
click at [540, 248] on button "Close" at bounding box center [541, 249] width 46 height 16
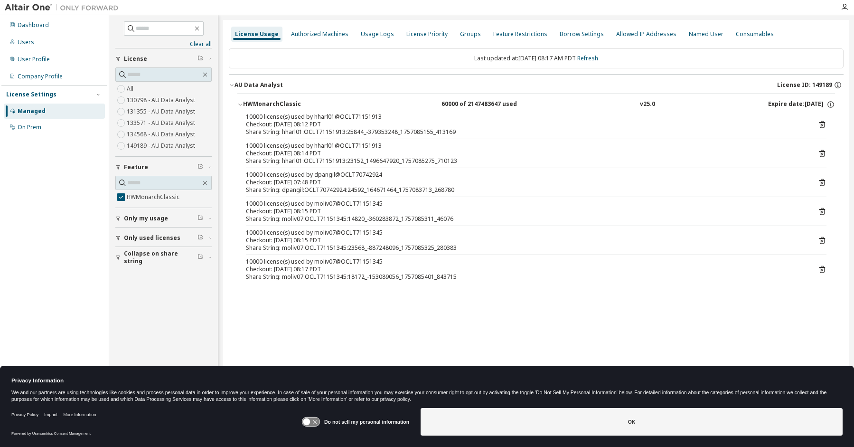
click at [819, 210] on icon at bounding box center [822, 211] width 9 height 9
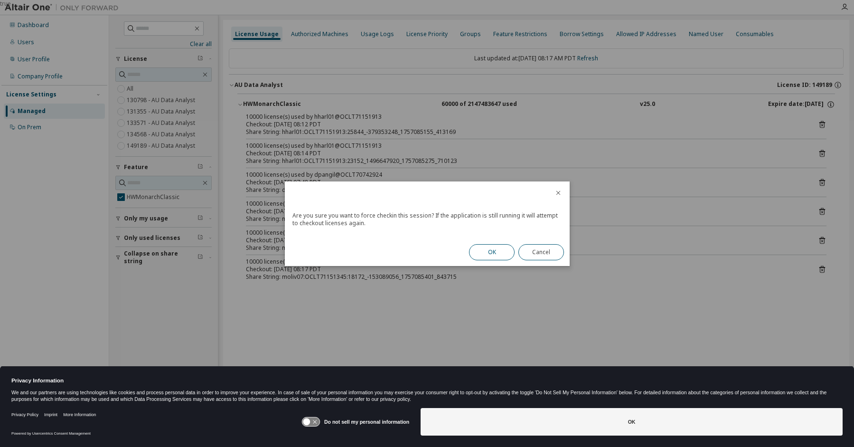
click at [486, 253] on button "OK" at bounding box center [492, 252] width 46 height 16
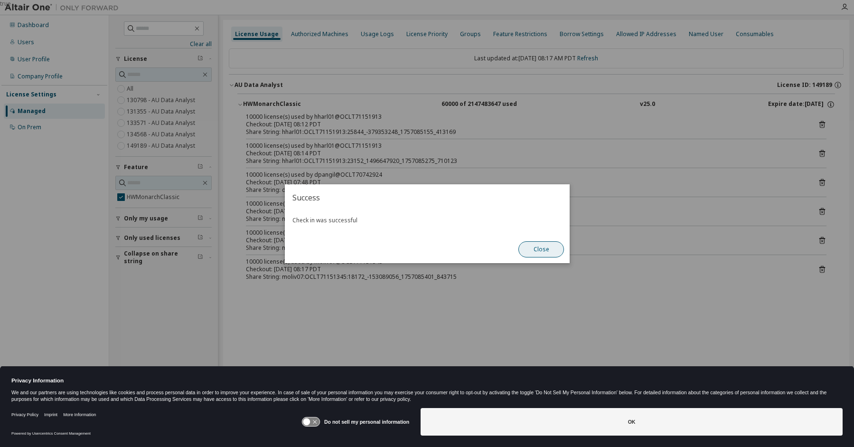
click at [538, 250] on button "Close" at bounding box center [541, 249] width 46 height 16
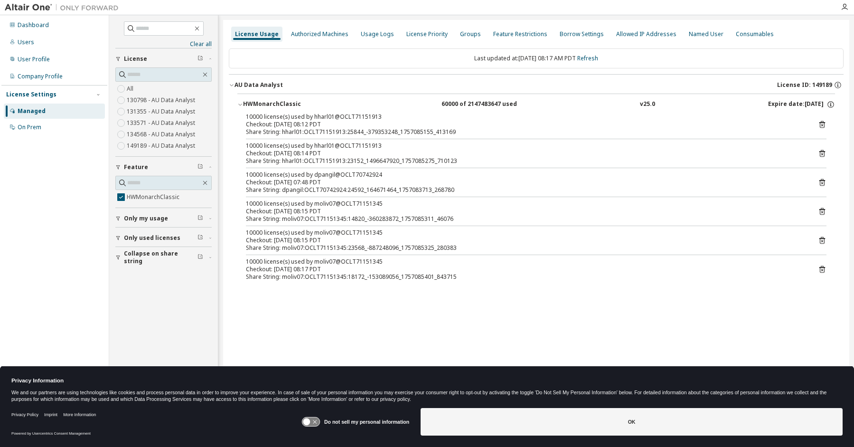
click at [822, 237] on icon at bounding box center [822, 240] width 9 height 9
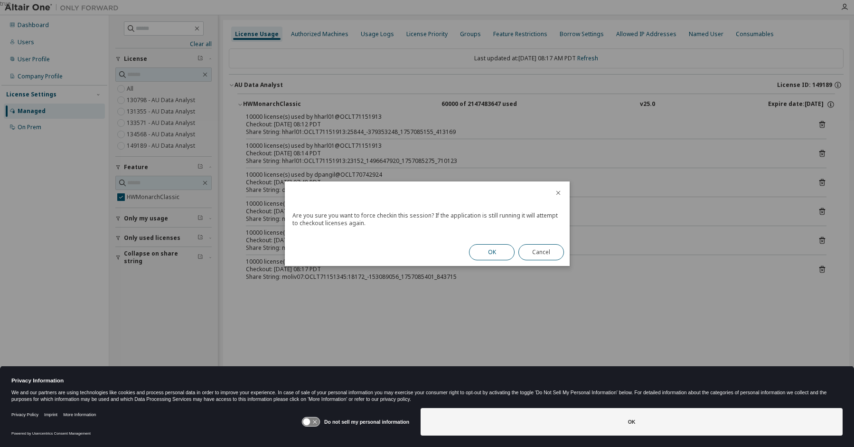
click at [496, 251] on button "OK" at bounding box center [492, 252] width 46 height 16
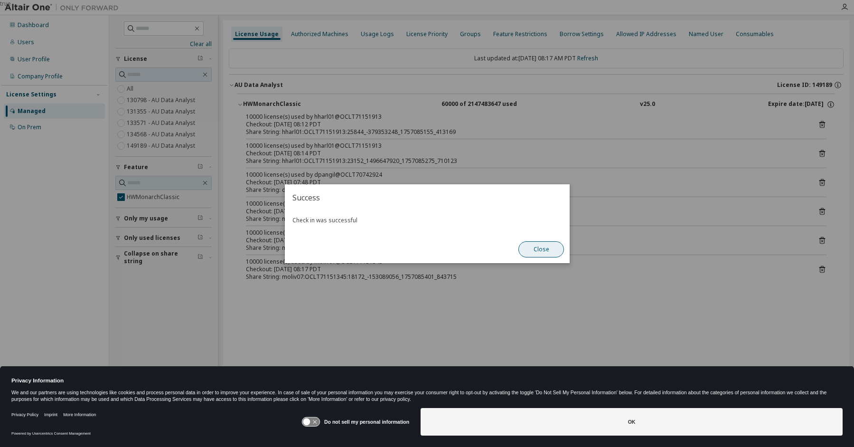
click at [541, 252] on button "Close" at bounding box center [541, 249] width 46 height 16
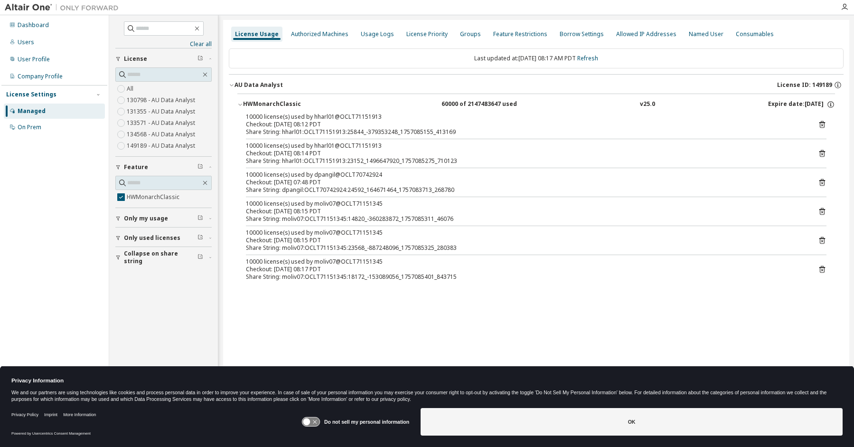
click at [821, 267] on icon at bounding box center [822, 269] width 6 height 7
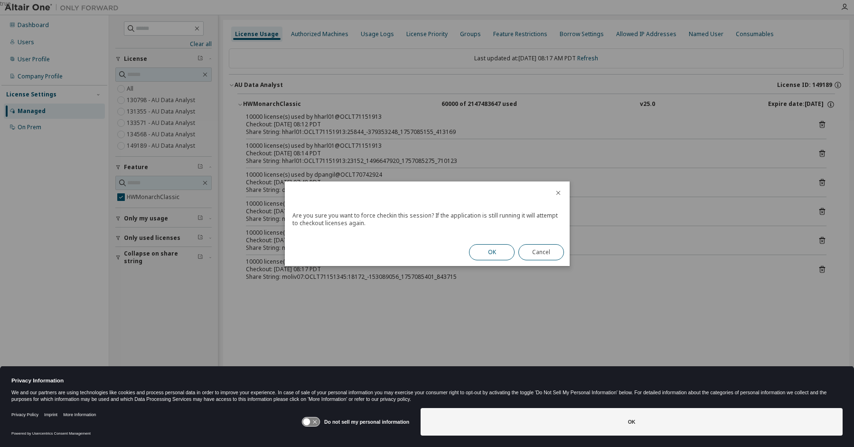
click at [492, 252] on button "OK" at bounding box center [492, 252] width 46 height 16
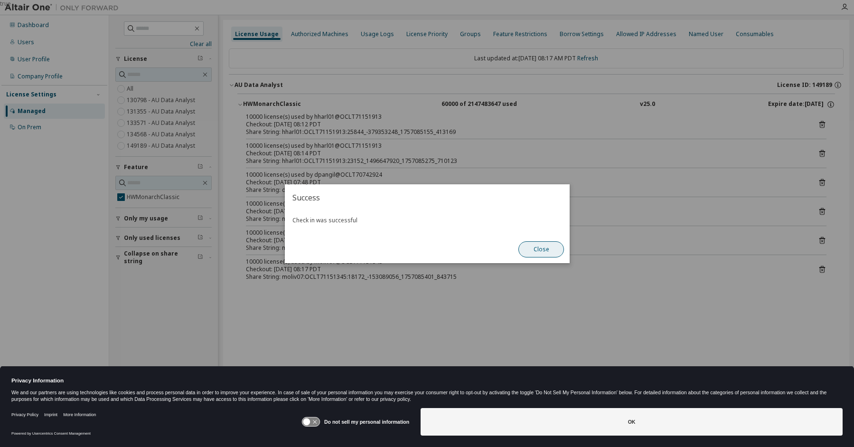
click at [535, 251] on button "Close" at bounding box center [541, 249] width 46 height 16
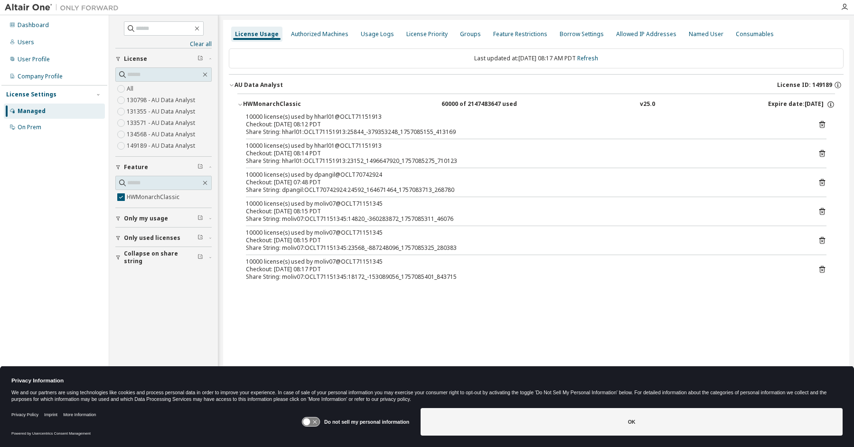
click at [426, 305] on div "License Usage Authorized Machines Usage Logs License Priority Groups Feature Re…" at bounding box center [536, 217] width 626 height 394
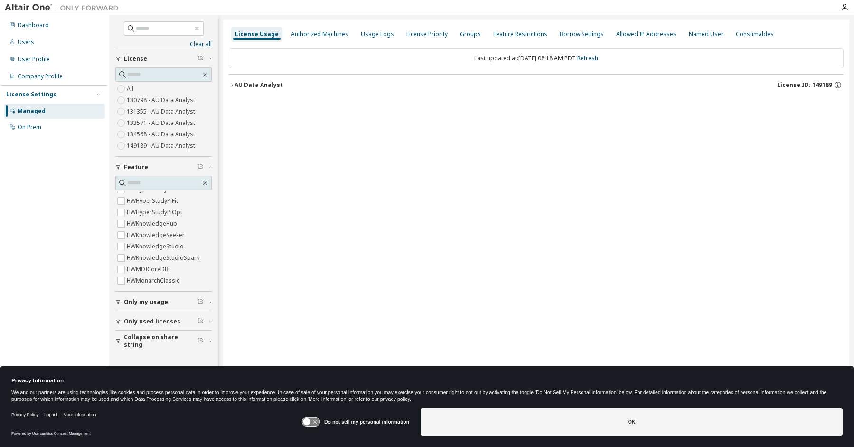
scroll to position [237, 0]
click at [156, 232] on label "HWMonarchClassic" at bounding box center [154, 232] width 55 height 11
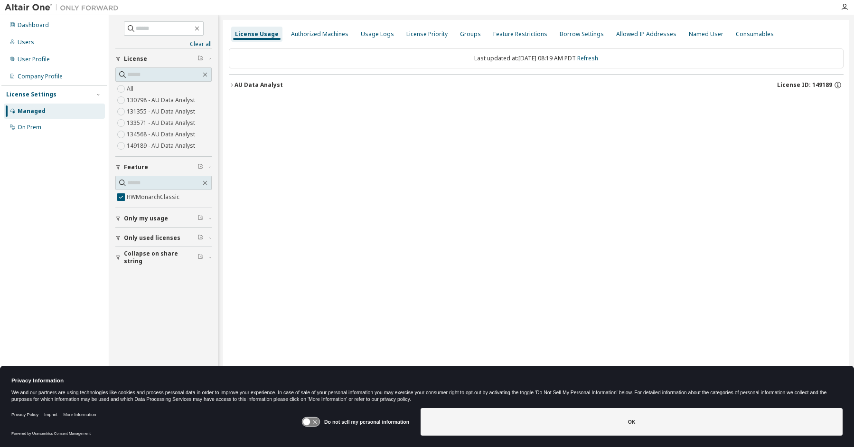
click at [234, 84] on icon "button" at bounding box center [232, 85] width 6 height 6
drag, startPoint x: 281, startPoint y: 164, endPoint x: 275, endPoint y: 153, distance: 12.5
click at [281, 164] on div "License Usage Authorized Machines Usage Logs License Priority Groups Feature Re…" at bounding box center [536, 217] width 626 height 394
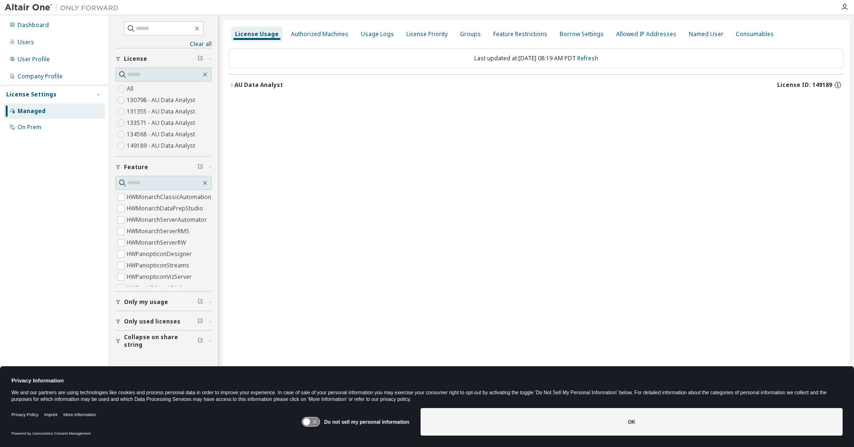
scroll to position [237, 0]
click at [152, 231] on label "HWMonarchClassic" at bounding box center [154, 232] width 55 height 11
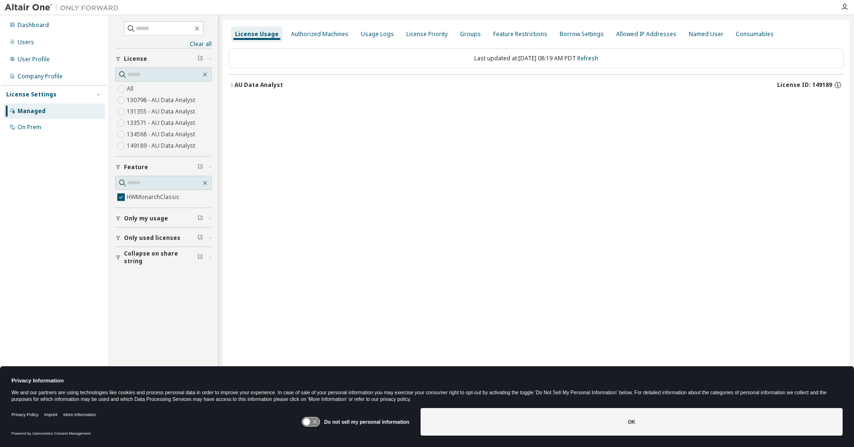
click at [231, 82] on icon "button" at bounding box center [232, 85] width 6 height 6
click at [243, 103] on icon "button" at bounding box center [240, 105] width 6 height 6
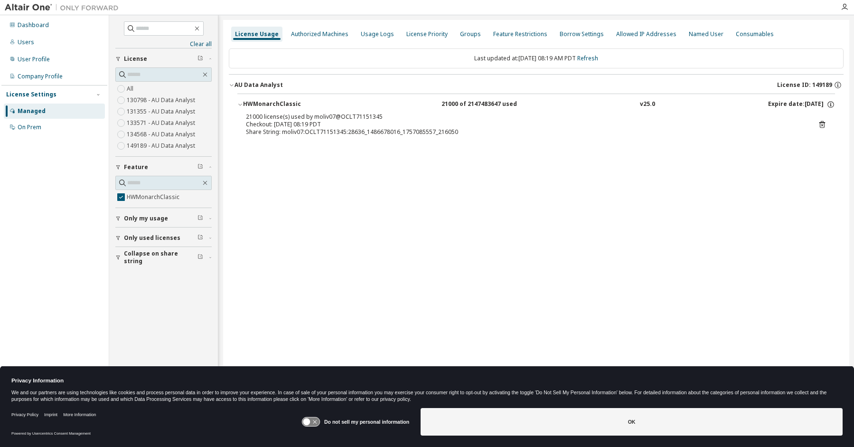
click at [823, 124] on icon at bounding box center [822, 124] width 9 height 9
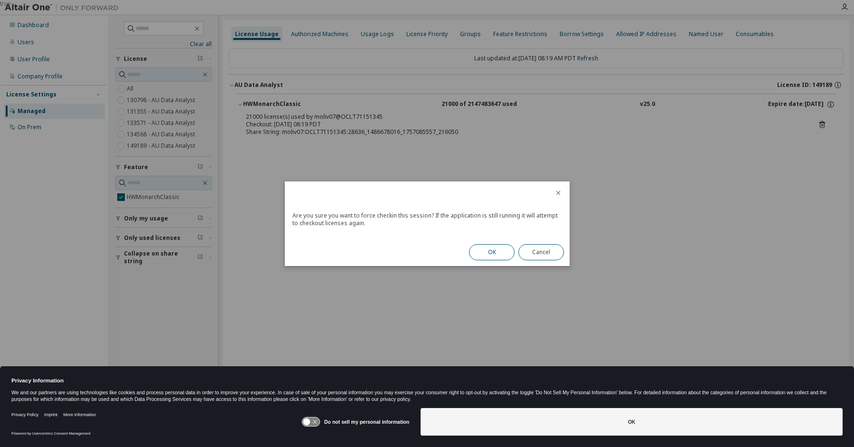
click at [485, 251] on button "OK" at bounding box center [492, 252] width 46 height 16
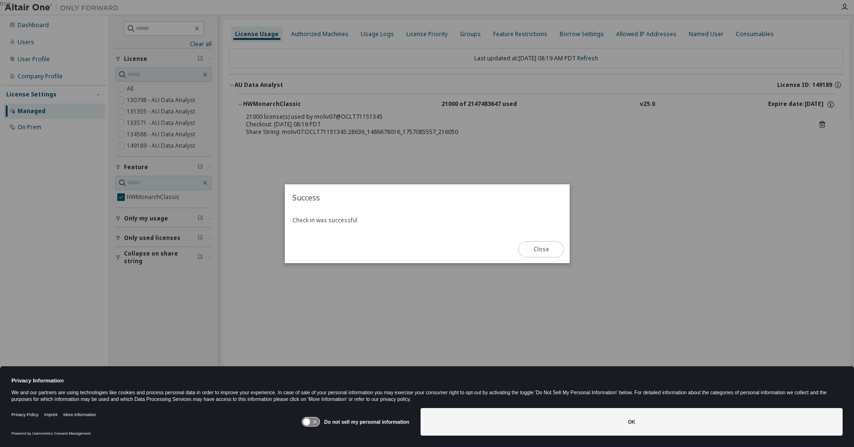
click at [534, 249] on button "Close" at bounding box center [541, 249] width 46 height 16
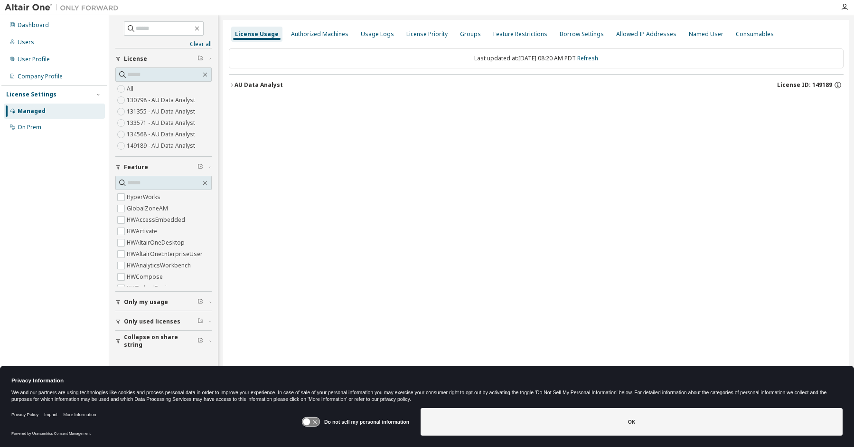
click at [229, 82] on button "AU Data Analyst License ID: 149189" at bounding box center [536, 85] width 615 height 21
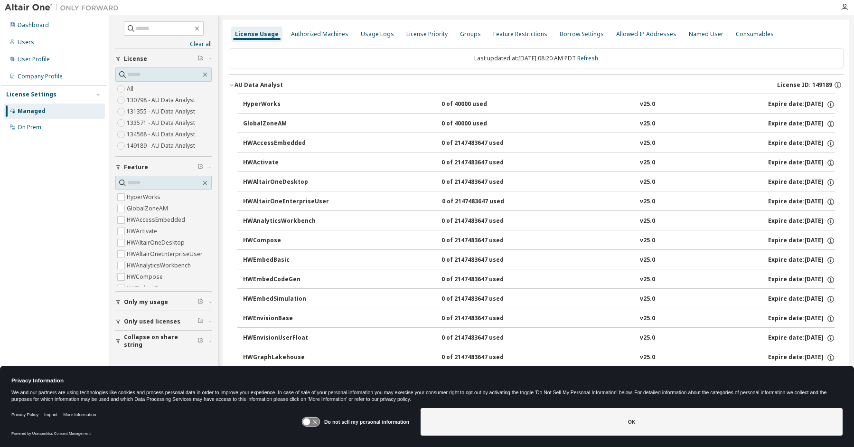
scroll to position [475, 0]
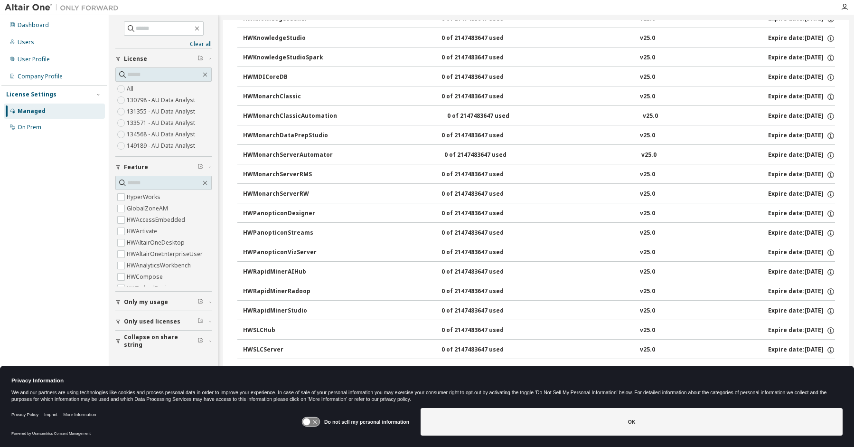
click at [270, 93] on div "HWMonarchClassic" at bounding box center [285, 97] width 85 height 9
click at [149, 231] on label "HWMonarchClassic" at bounding box center [154, 232] width 55 height 11
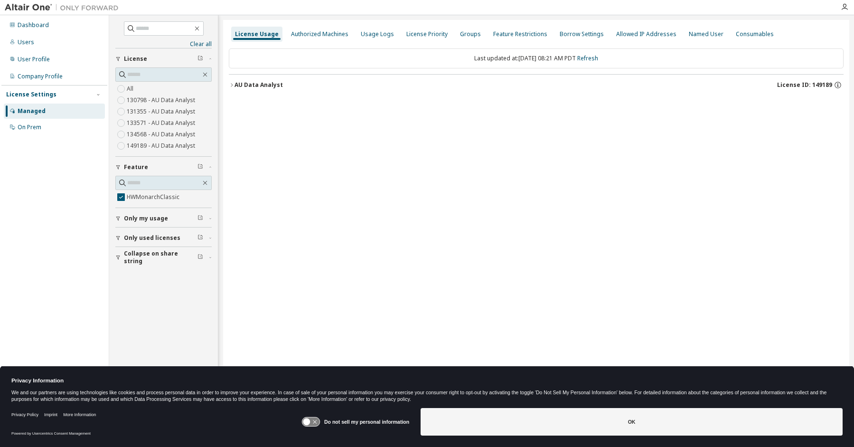
scroll to position [0, 0]
click at [231, 83] on icon "button" at bounding box center [232, 85] width 6 height 6
click at [238, 102] on icon "button" at bounding box center [240, 105] width 6 height 6
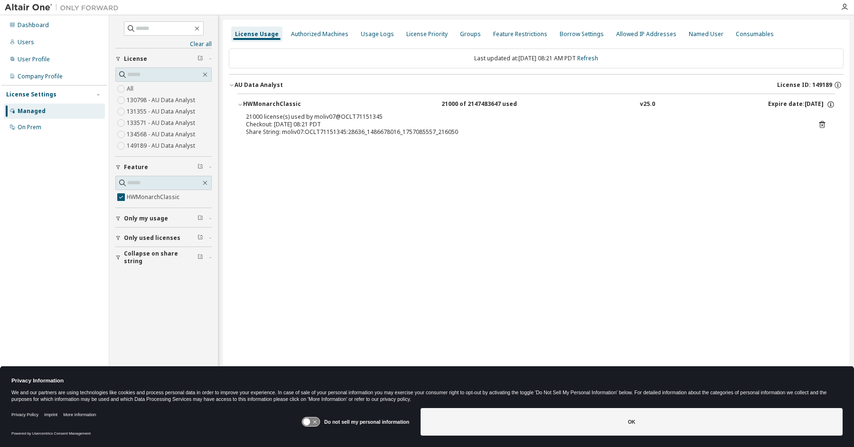
click at [247, 33] on div "License Usage" at bounding box center [257, 34] width 44 height 8
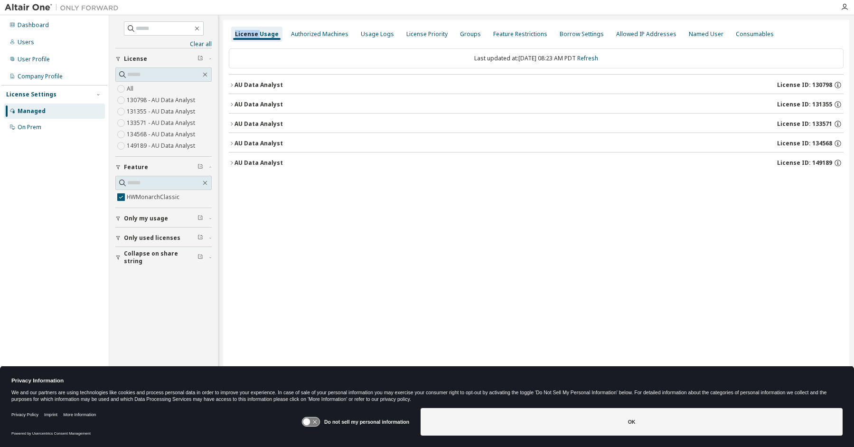
click at [232, 162] on icon "button" at bounding box center [232, 163] width 6 height 6
click at [263, 181] on div "HWMonarchClassic" at bounding box center [285, 182] width 85 height 9
click at [251, 178] on div "HWMonarchClassic" at bounding box center [285, 182] width 85 height 9
click at [232, 142] on icon "button" at bounding box center [232, 143] width 6 height 6
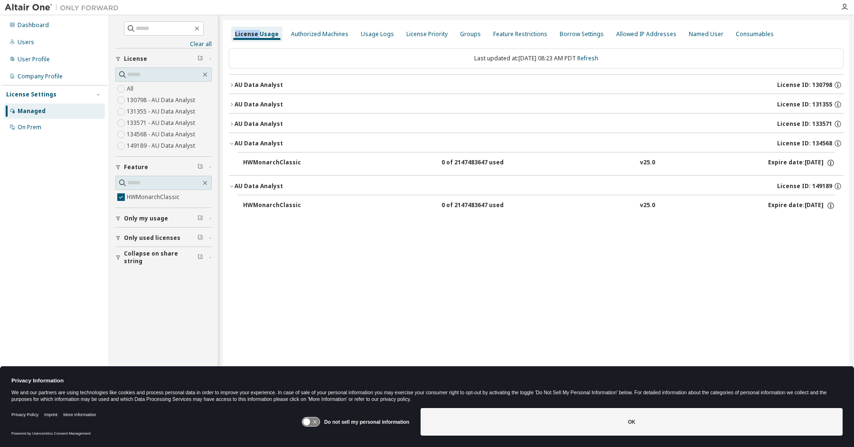
click at [234, 186] on icon "button" at bounding box center [232, 186] width 6 height 6
click at [231, 145] on icon "button" at bounding box center [232, 143] width 6 height 6
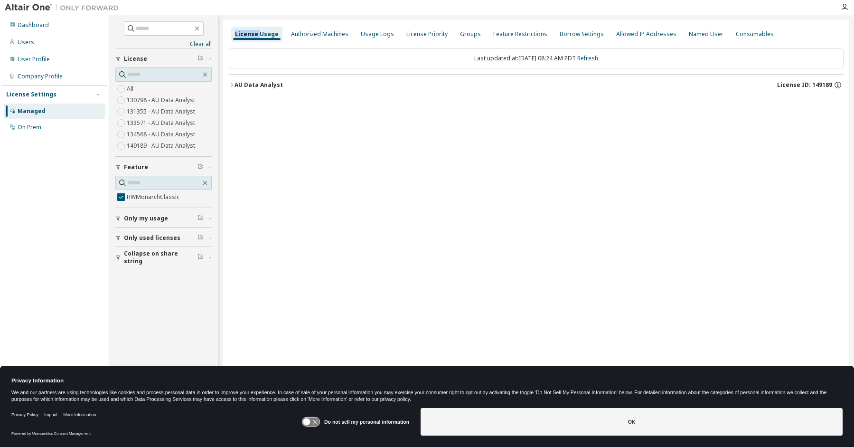
click at [231, 82] on button "AU Data Analyst License ID: 149189" at bounding box center [536, 85] width 615 height 21
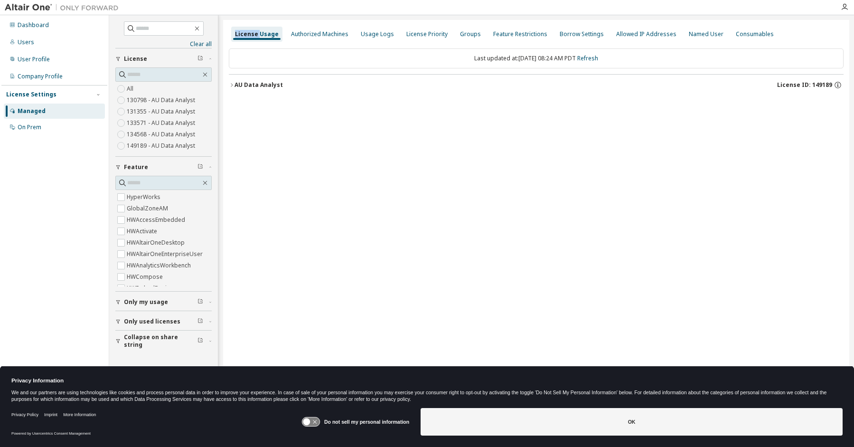
click at [233, 82] on button "AU Data Analyst License ID: 149189" at bounding box center [536, 85] width 615 height 21
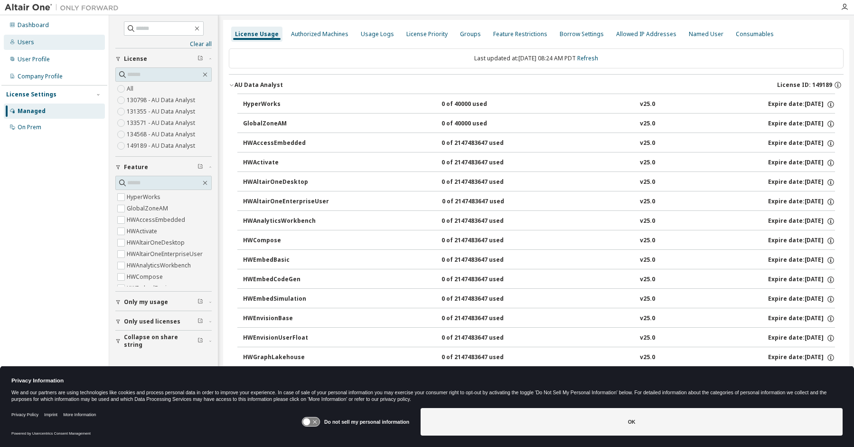
click at [27, 40] on div "Users" at bounding box center [26, 42] width 17 height 8
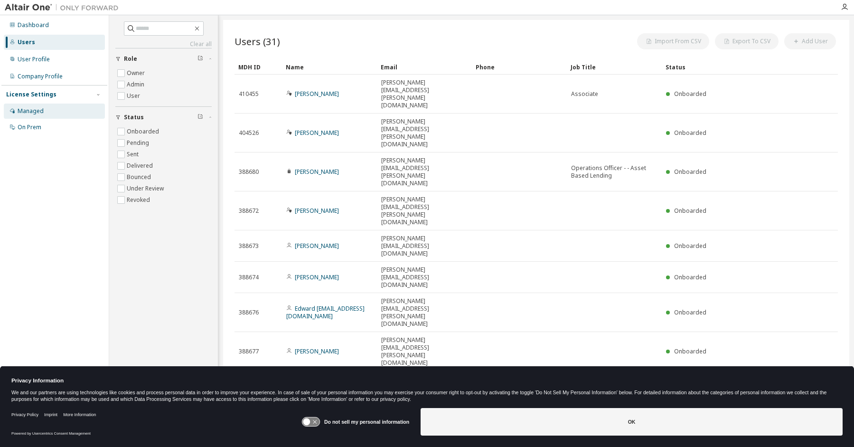
click at [31, 111] on div "Managed" at bounding box center [31, 111] width 26 height 8
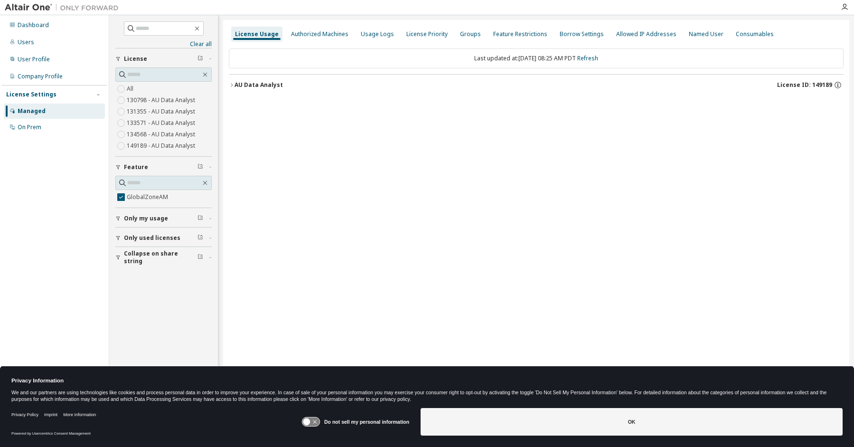
click at [231, 84] on icon "button" at bounding box center [232, 85] width 6 height 6
click at [253, 103] on div "GlobalZoneAM" at bounding box center [285, 104] width 85 height 9
click at [233, 82] on icon "button" at bounding box center [232, 85] width 6 height 6
click at [239, 103] on icon "button" at bounding box center [240, 105] width 6 height 6
click at [534, 193] on div "License Usage Authorized Machines Usage Logs License Priority Groups Feature Re…" at bounding box center [536, 217] width 626 height 394
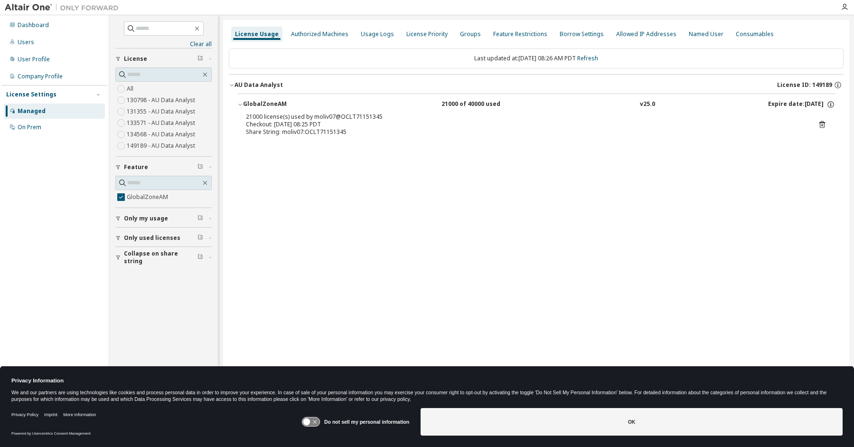
click at [397, 197] on div "License Usage Authorized Machines Usage Logs License Priority Groups Feature Re…" at bounding box center [536, 217] width 626 height 394
click at [134, 198] on label "GlobalZoneAM" at bounding box center [148, 196] width 43 height 11
click at [231, 84] on icon "button" at bounding box center [232, 85] width 6 height 6
click at [237, 103] on icon "button" at bounding box center [240, 105] width 6 height 6
click at [233, 84] on icon "button" at bounding box center [232, 85] width 6 height 6
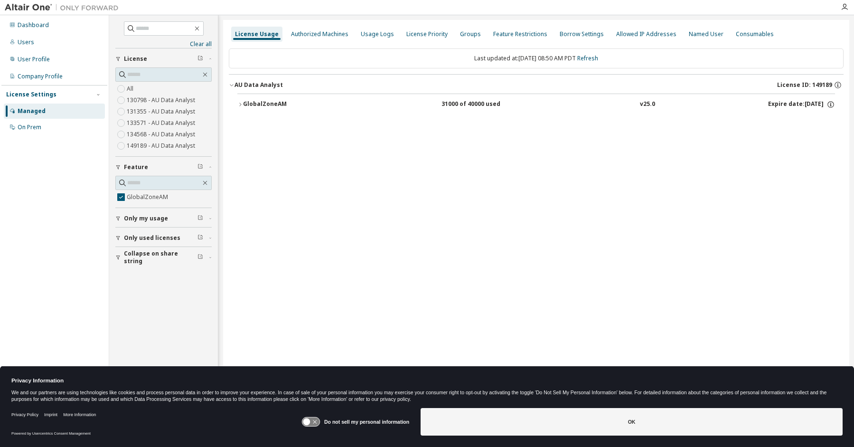
click at [242, 103] on icon "button" at bounding box center [240, 105] width 6 height 6
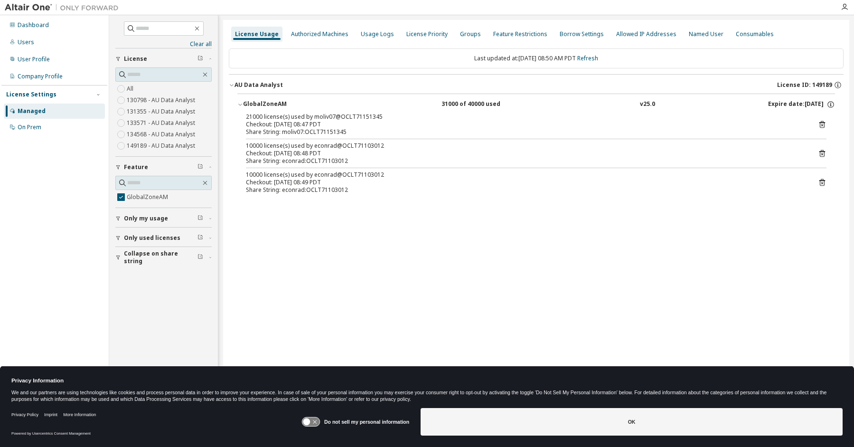
click at [821, 152] on icon at bounding box center [822, 153] width 9 height 9
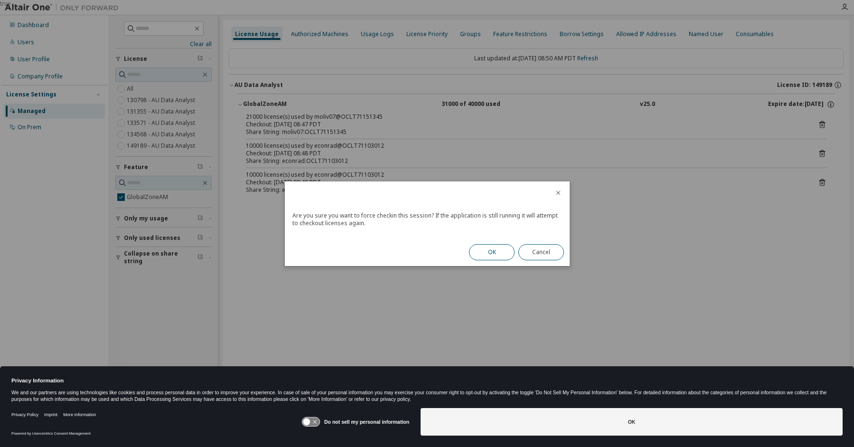
click at [489, 251] on button "OK" at bounding box center [492, 252] width 46 height 16
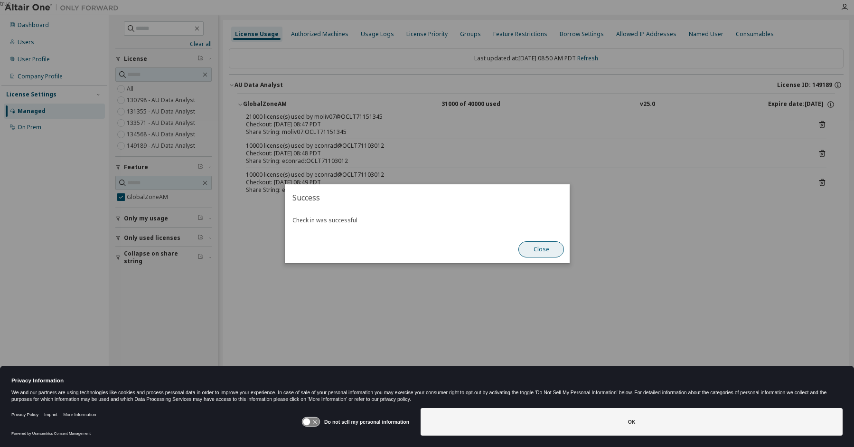
click at [538, 243] on button "Close" at bounding box center [541, 249] width 46 height 16
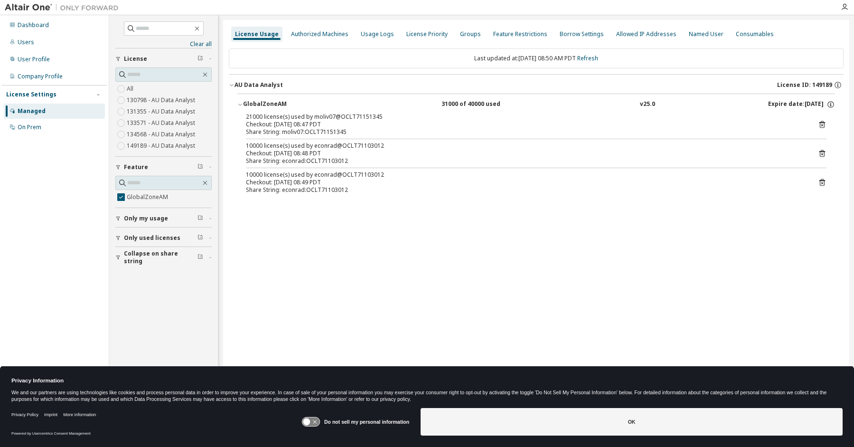
click at [821, 180] on icon at bounding box center [822, 182] width 6 height 7
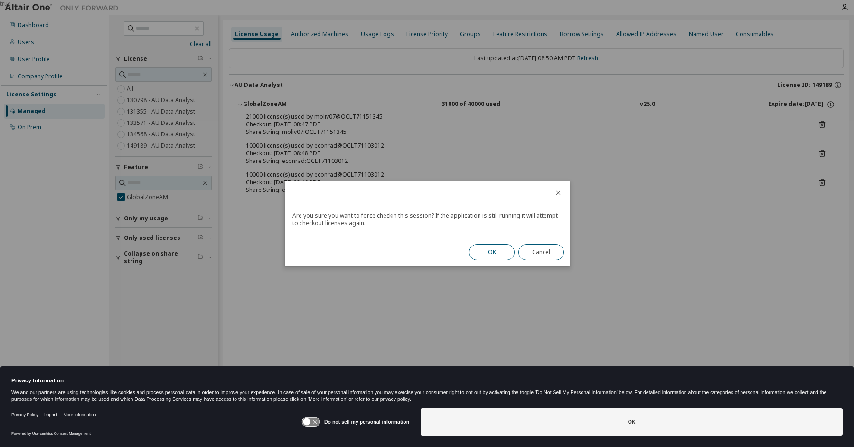
click at [478, 256] on button "OK" at bounding box center [492, 252] width 46 height 16
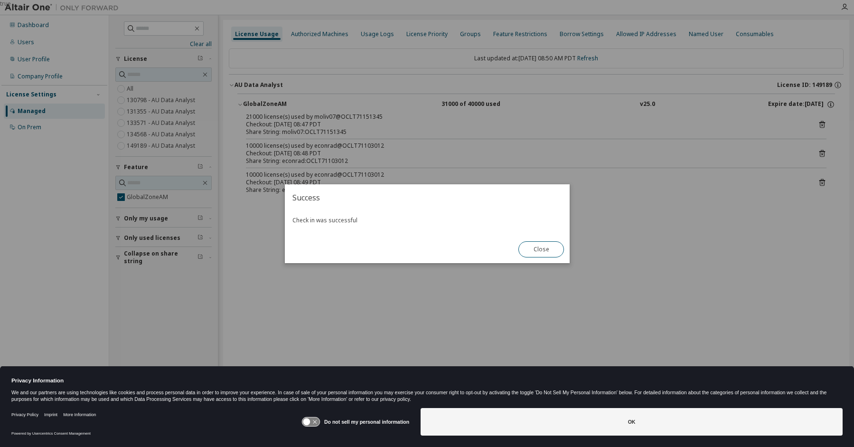
click at [536, 249] on button "Close" at bounding box center [541, 249] width 46 height 16
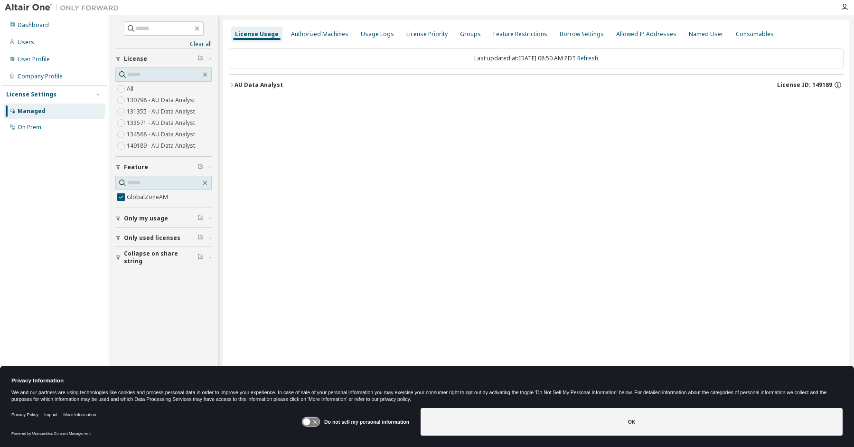
click at [233, 84] on icon "button" at bounding box center [232, 85] width 6 height 6
click at [241, 102] on icon "button" at bounding box center [240, 105] width 6 height 6
click at [233, 84] on icon "button" at bounding box center [232, 85] width 6 height 6
click at [239, 103] on icon "button" at bounding box center [240, 105] width 6 height 6
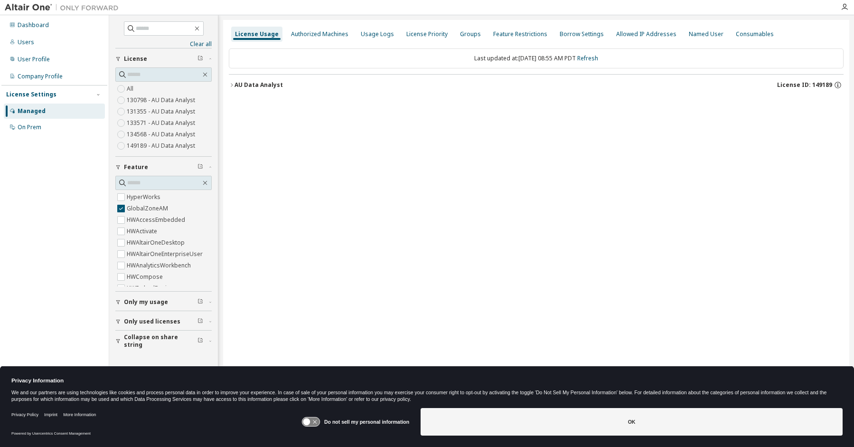
click at [233, 82] on button "AU Data Analyst License ID: 149189" at bounding box center [536, 85] width 615 height 21
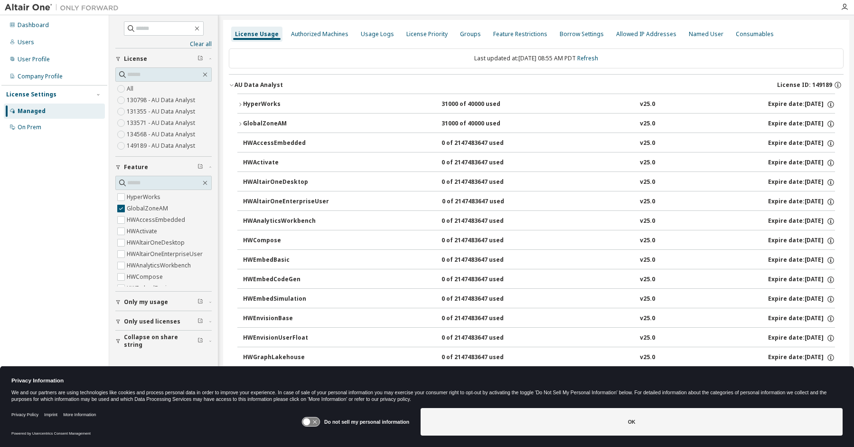
click at [231, 84] on icon "button" at bounding box center [232, 85] width 6 height 6
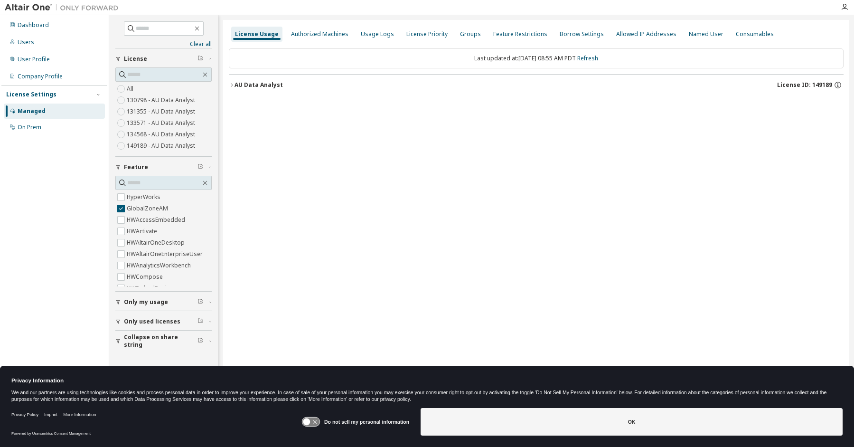
click at [231, 84] on icon "button" at bounding box center [232, 85] width 6 height 6
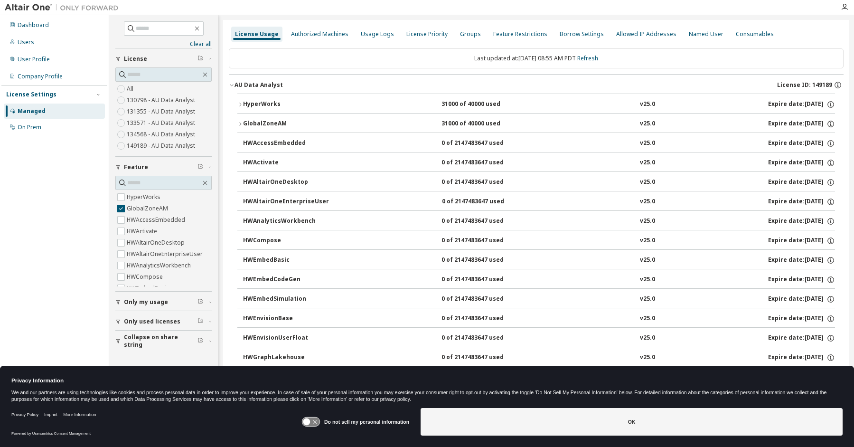
click at [241, 122] on icon "button" at bounding box center [240, 124] width 6 height 6
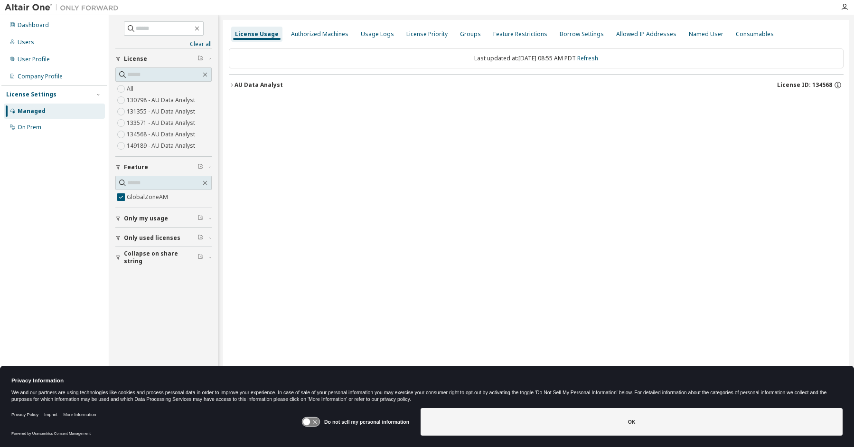
click at [231, 82] on button "AU Data Analyst License ID: 134568" at bounding box center [536, 85] width 615 height 21
click at [243, 104] on div "GlobalZoneAM" at bounding box center [285, 104] width 85 height 9
click at [232, 84] on icon "button" at bounding box center [232, 84] width 2 height 3
click at [238, 100] on button "GlobalZoneAM 31000 of 40000 used v25.0 Expire date: 2026-08-31" at bounding box center [536, 104] width 598 height 21
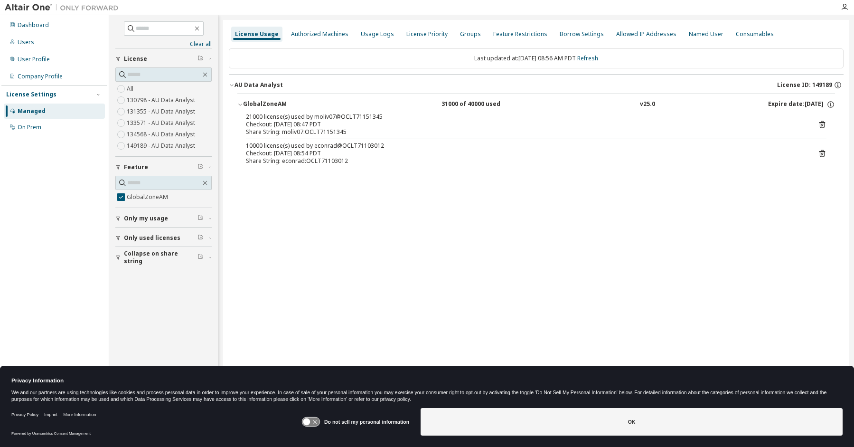
click at [822, 153] on icon at bounding box center [822, 153] width 9 height 9
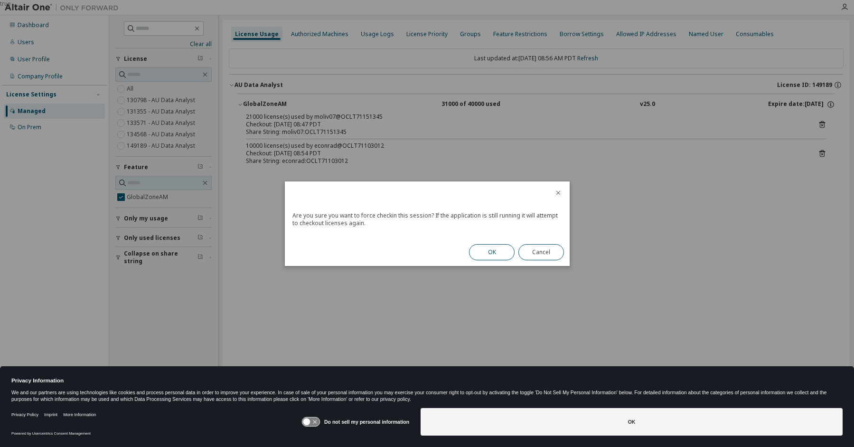
click at [482, 250] on button "OK" at bounding box center [492, 252] width 46 height 16
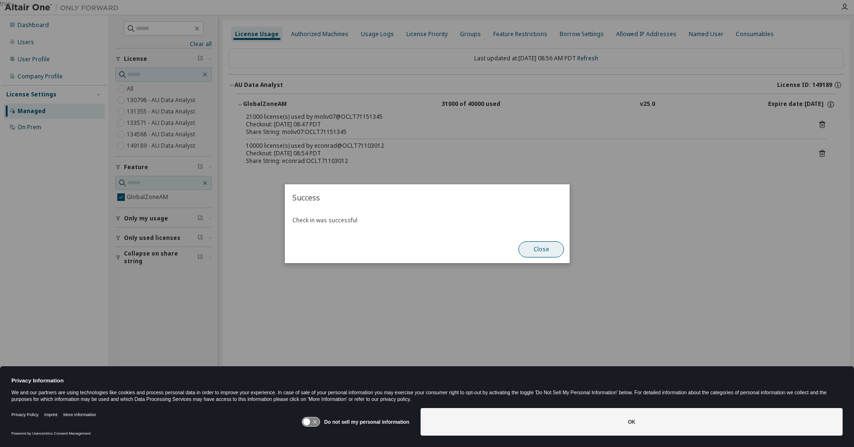
click at [537, 249] on button "Close" at bounding box center [541, 249] width 46 height 16
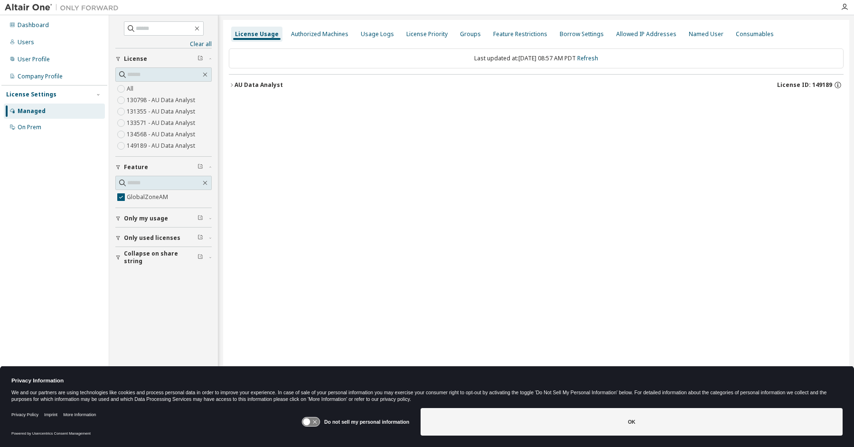
click at [231, 83] on icon "button" at bounding box center [232, 85] width 6 height 6
